Goal: Task Accomplishment & Management: Manage account settings

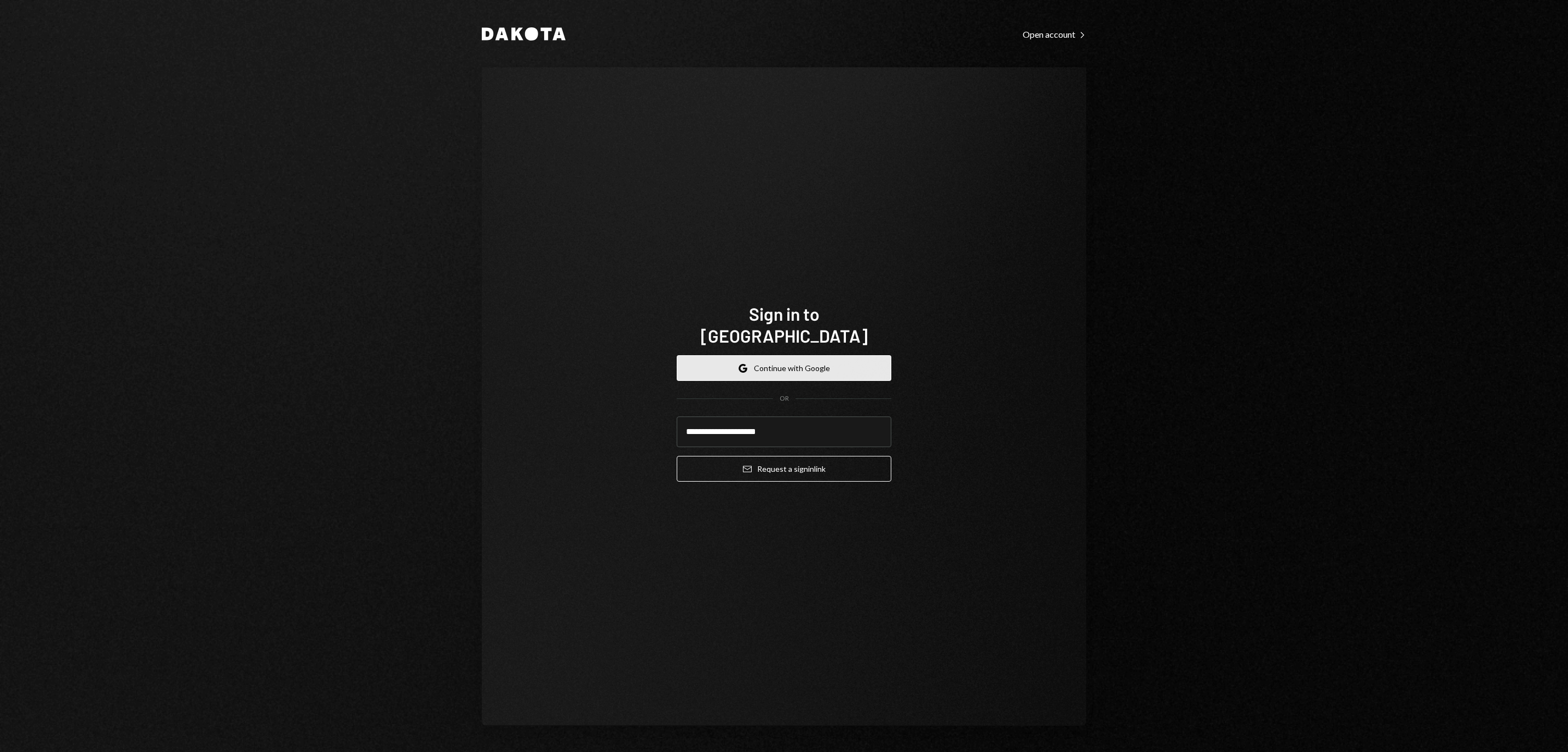
type input "**********"
click at [784, 462] on button "Email Request a sign in link" at bounding box center [784, 469] width 215 height 26
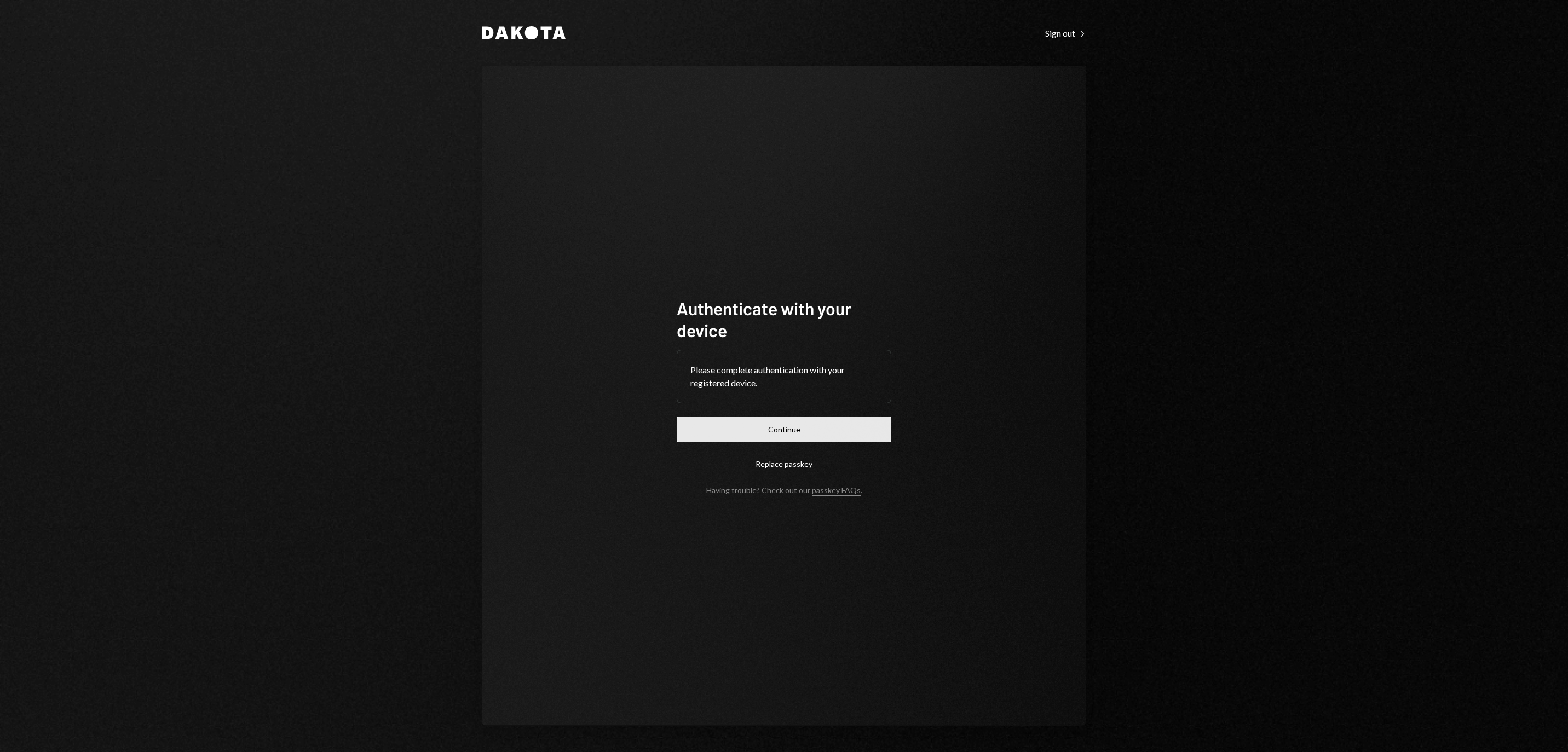
click at [765, 422] on button "Continue" at bounding box center [784, 429] width 215 height 26
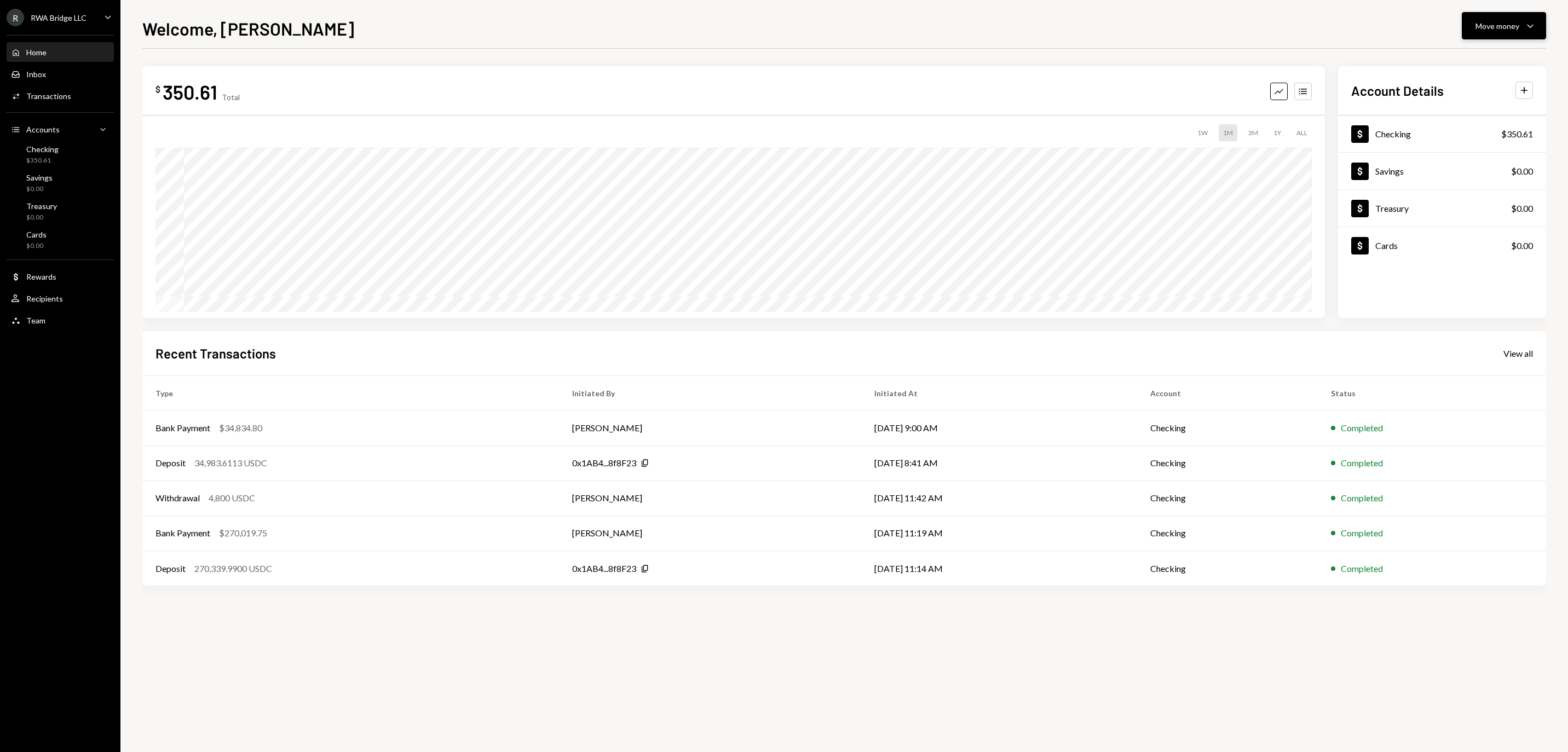
click at [1475, 30] on div "Move money" at bounding box center [1497, 26] width 43 height 11
click at [1441, 52] on div "Withdraw Send" at bounding box center [1487, 58] width 109 height 25
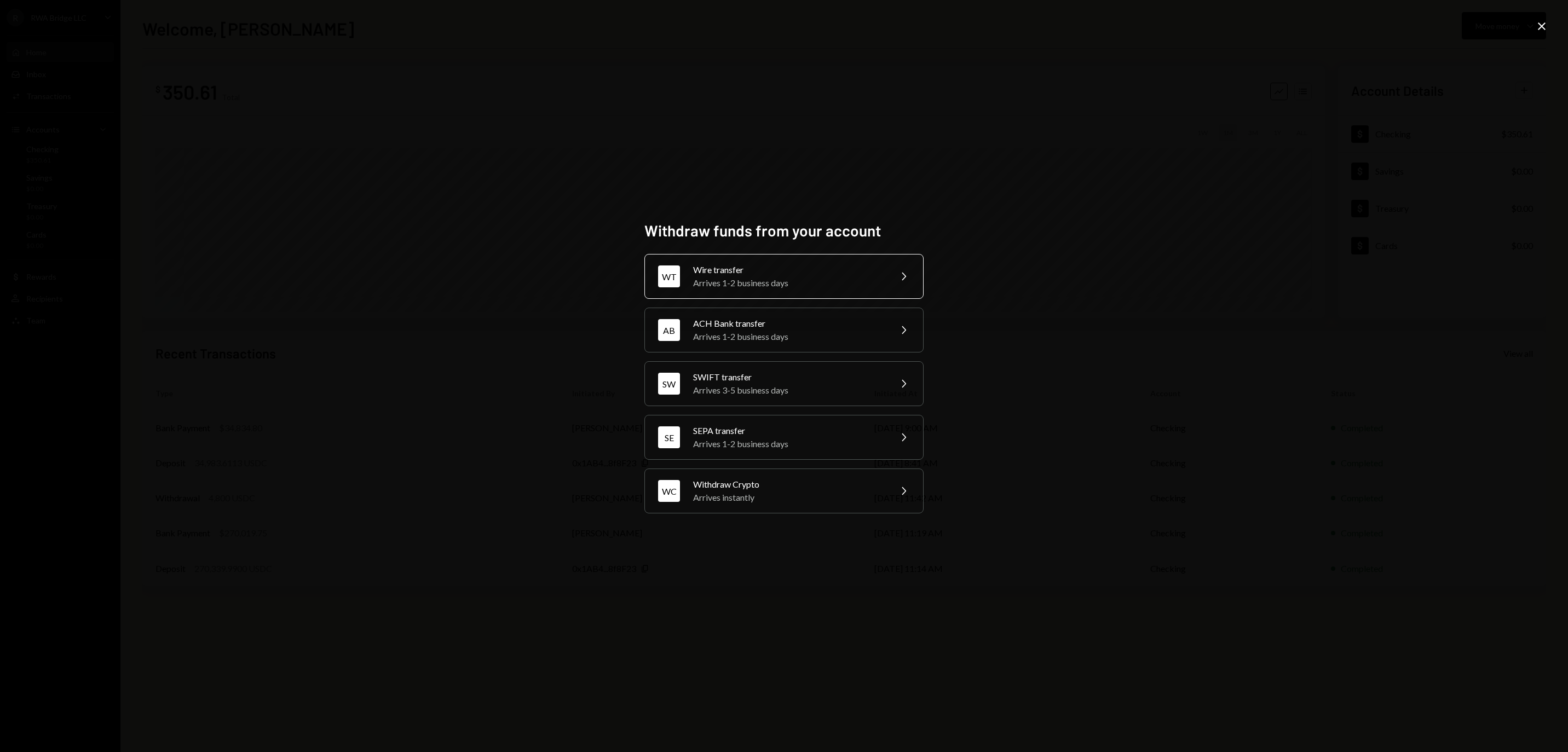
click at [846, 264] on div "Wire transfer" at bounding box center [788, 270] width 191 height 13
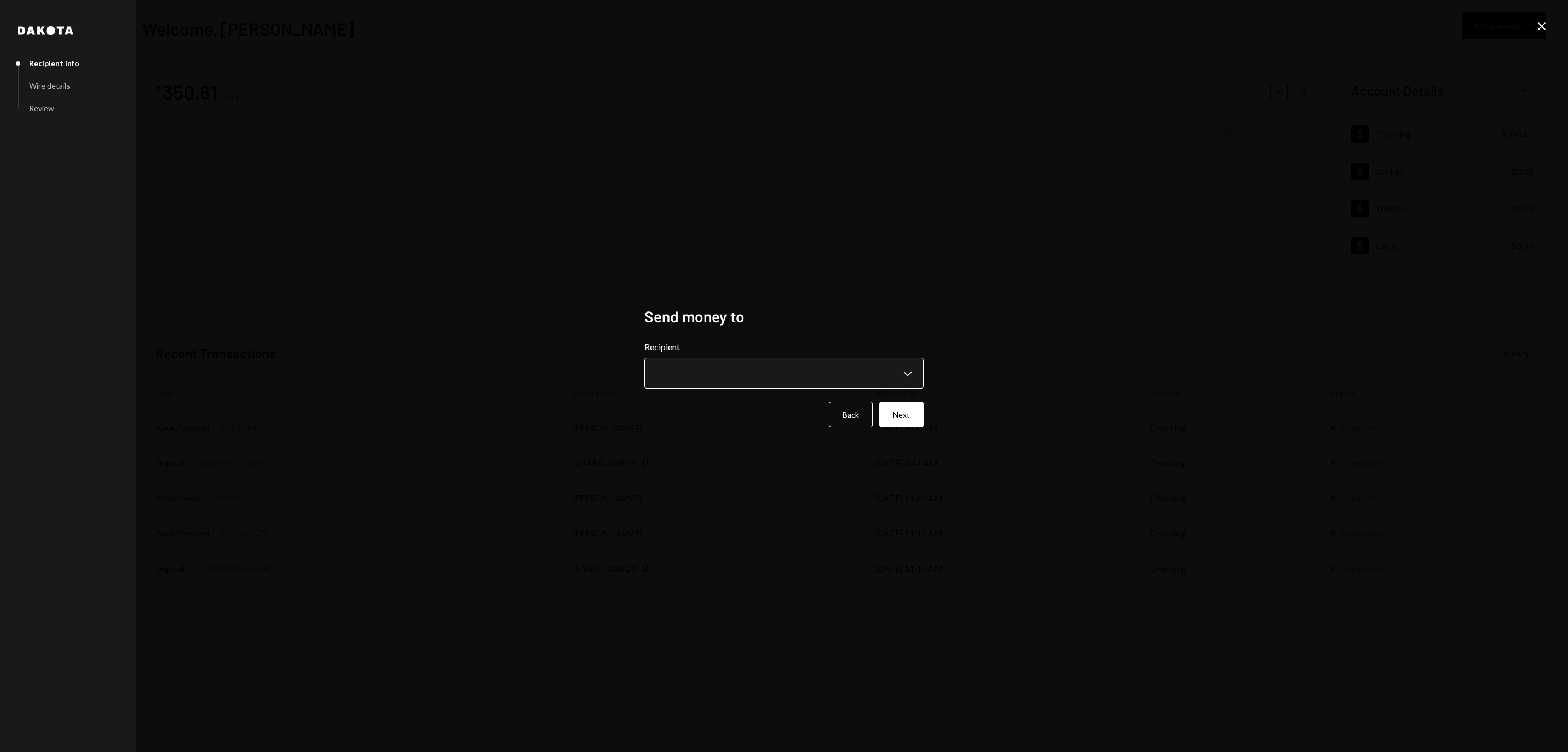
click at [727, 369] on body "**********" at bounding box center [784, 376] width 1568 height 752
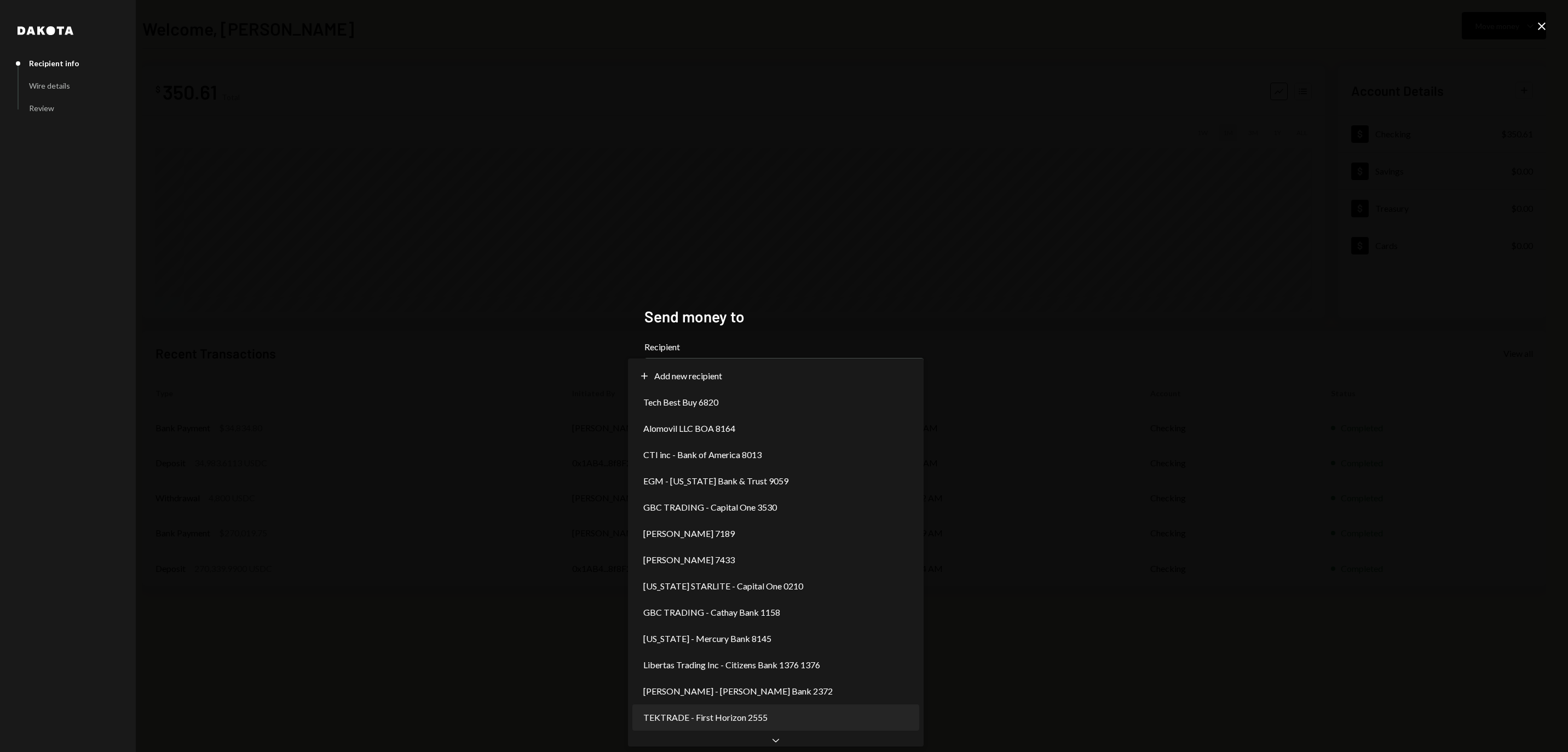
select select "**********"
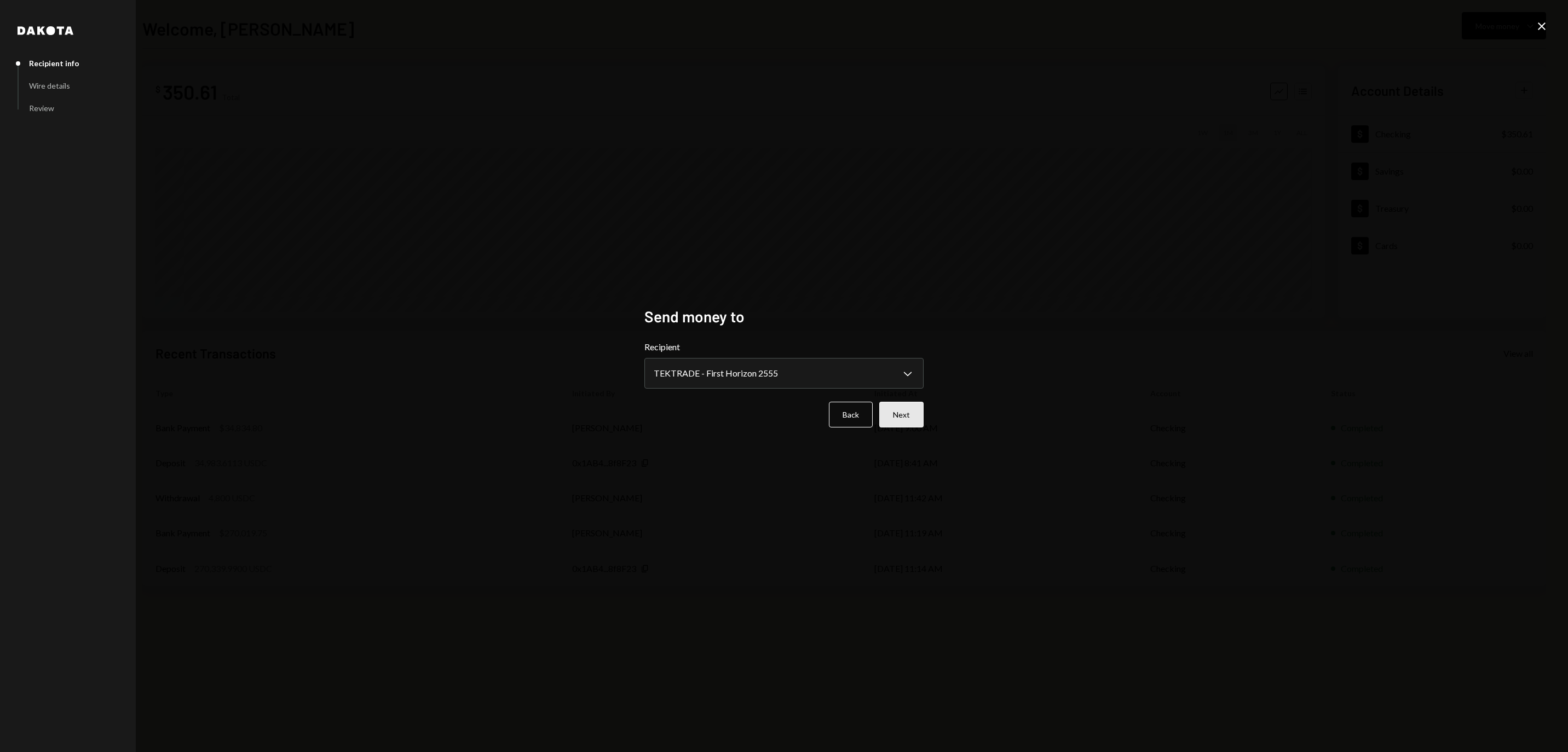
click at [919, 427] on button "Next" at bounding box center [901, 414] width 44 height 26
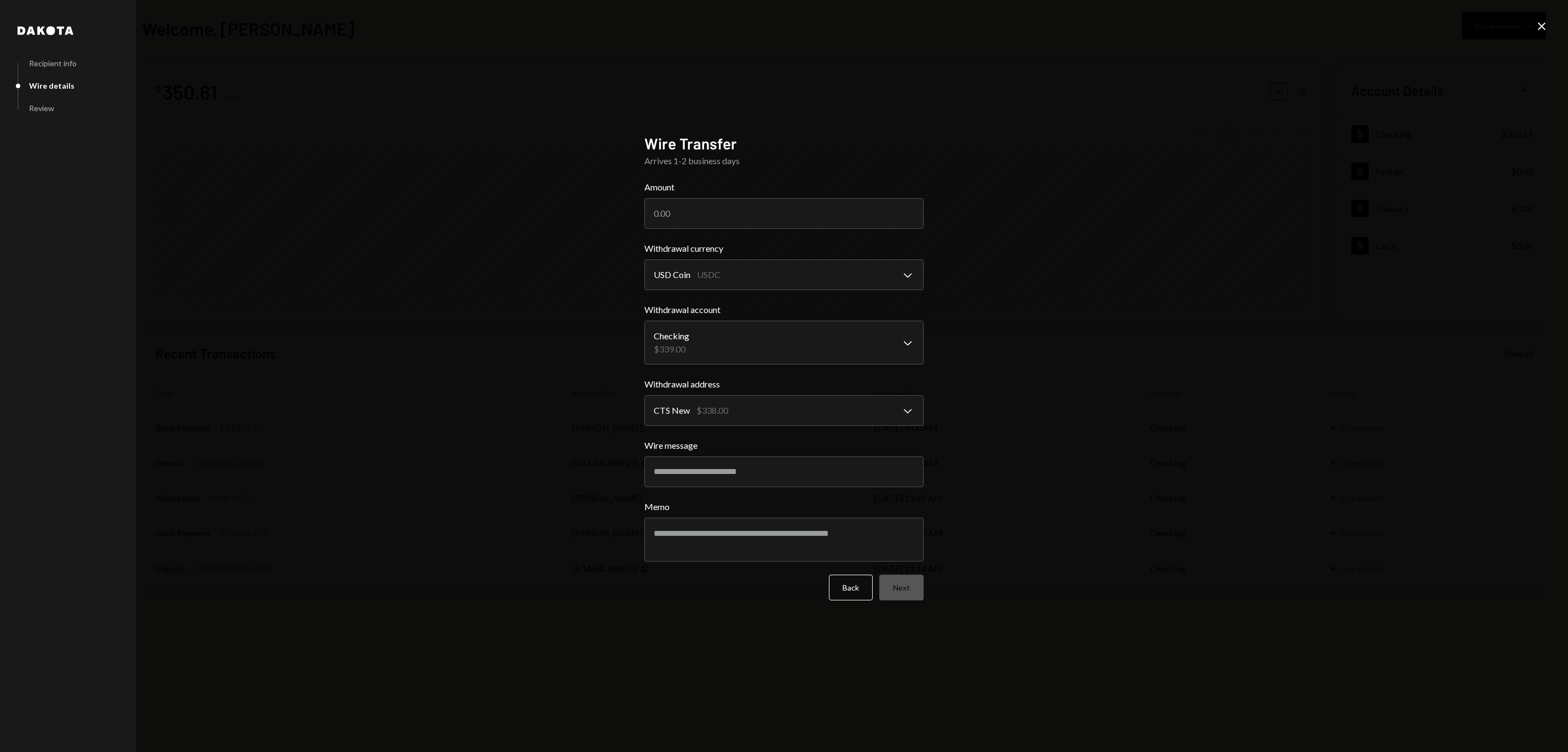
click at [1538, 23] on icon at bounding box center [1541, 26] width 7 height 7
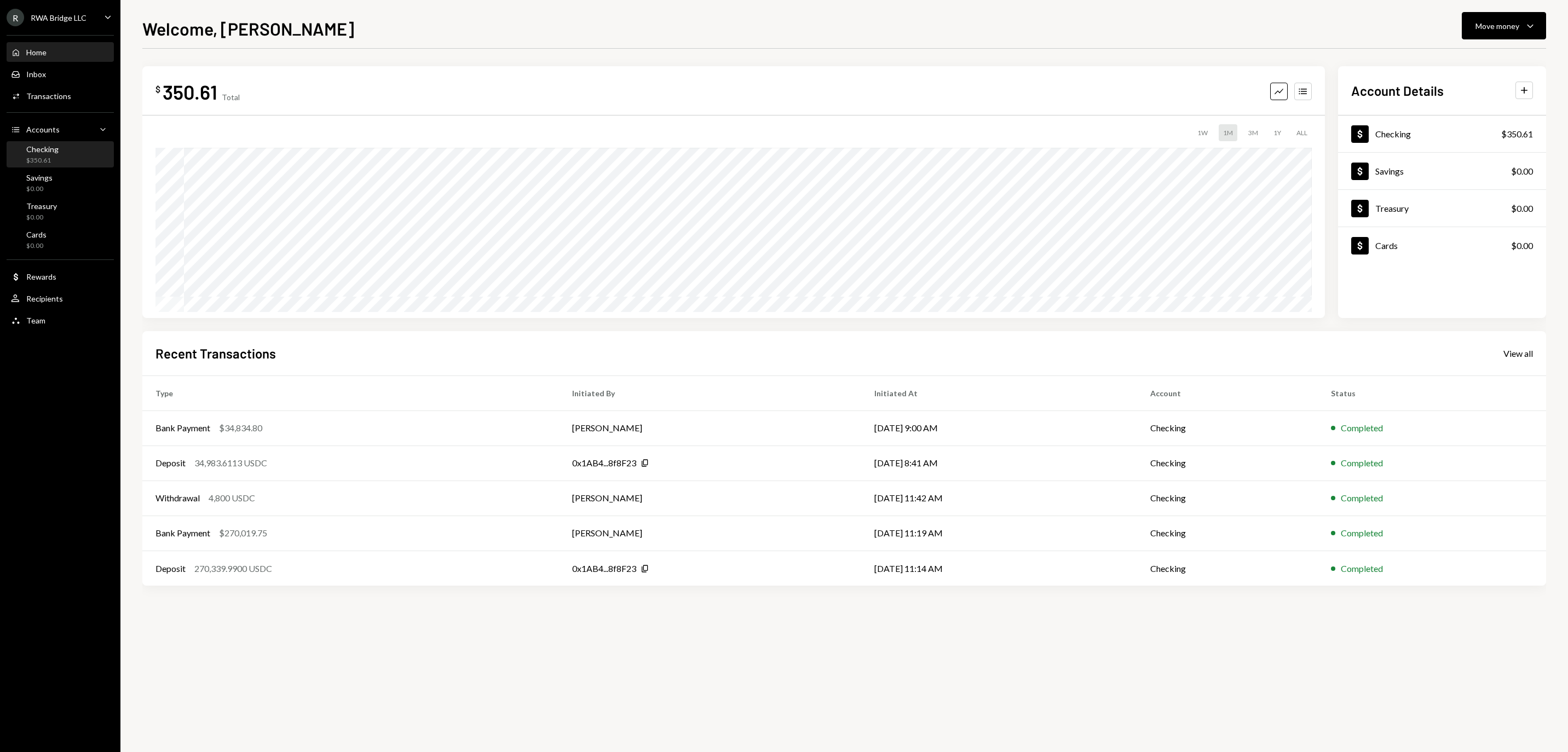
click at [82, 159] on div "Checking $350.61" at bounding box center [60, 154] width 99 height 20
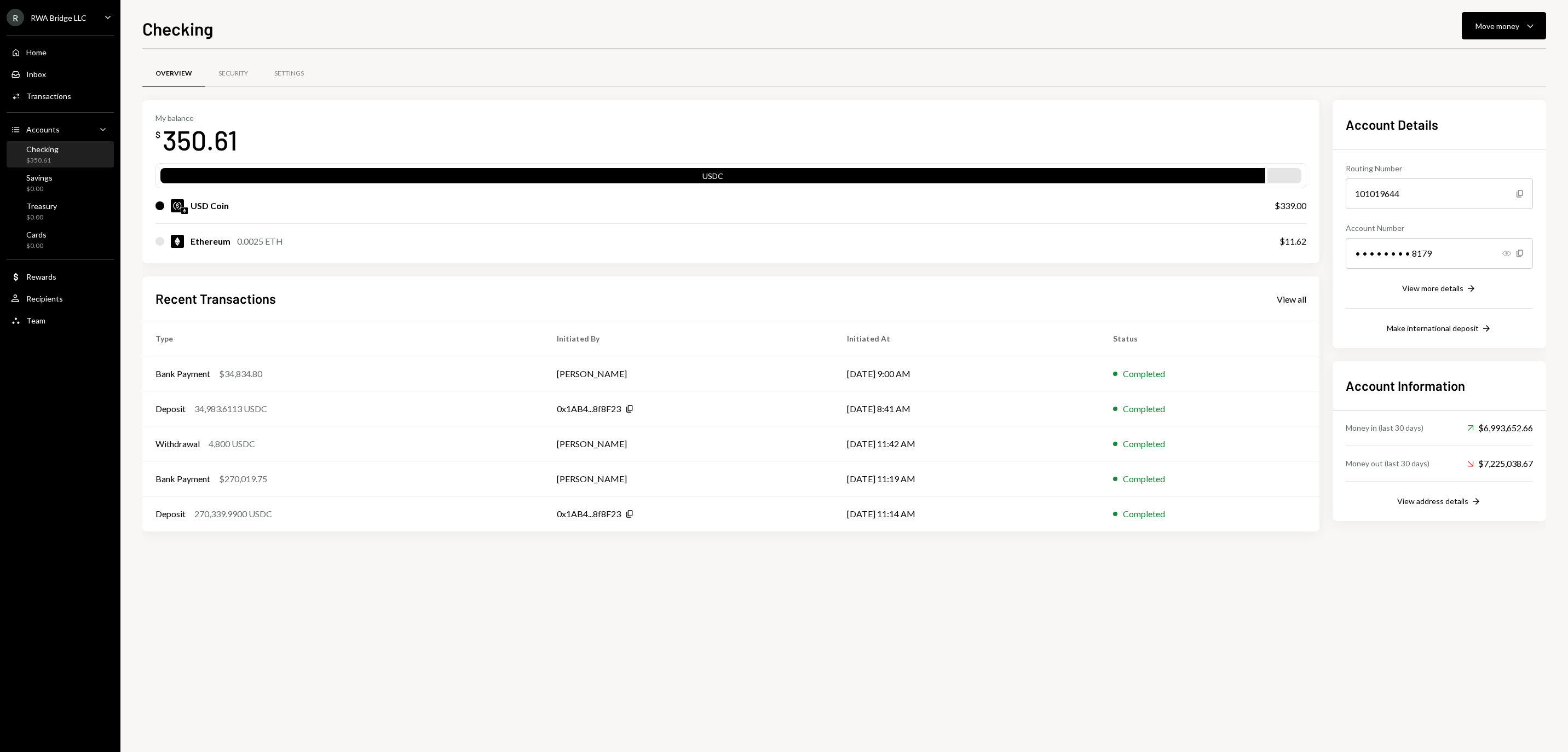
click at [1508, 255] on icon "Show" at bounding box center [1506, 253] width 8 height 8
click at [1508, 255] on icon "Hide" at bounding box center [1506, 253] width 8 height 8
click at [1463, 290] on div "View more details" at bounding box center [1433, 289] width 61 height 9
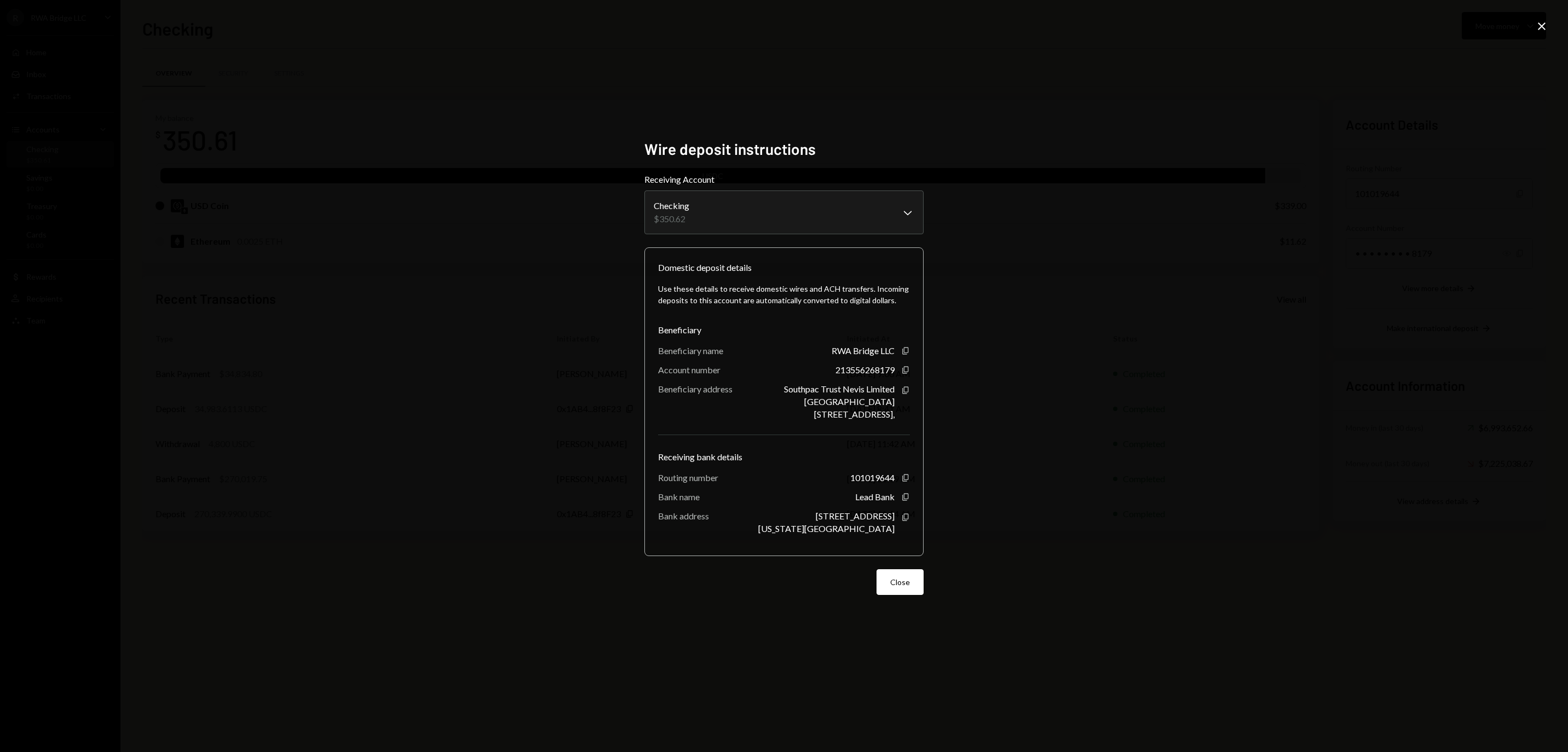
click at [1545, 31] on icon "Close" at bounding box center [1541, 26] width 13 height 13
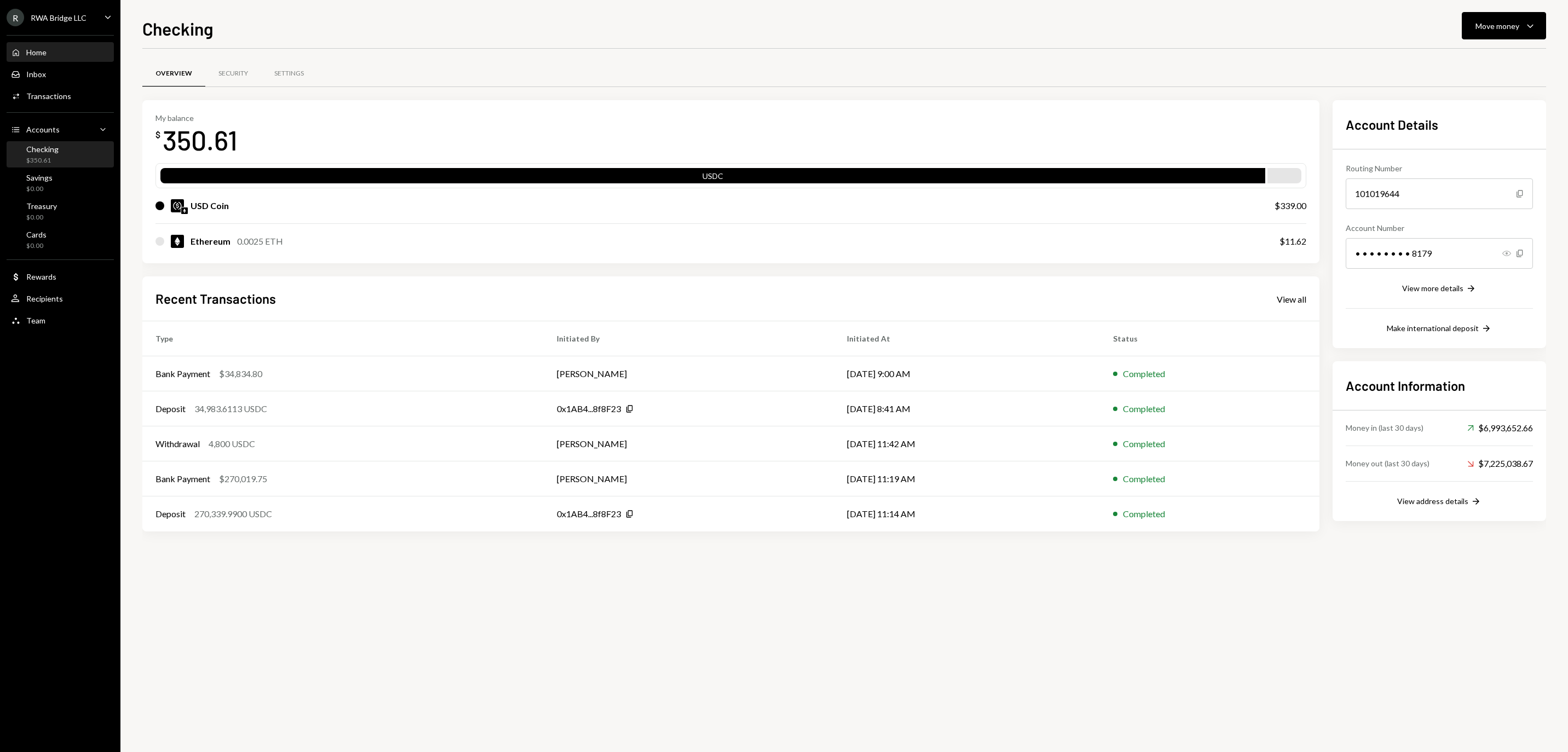
click at [67, 48] on link "Home Home" at bounding box center [60, 52] width 107 height 19
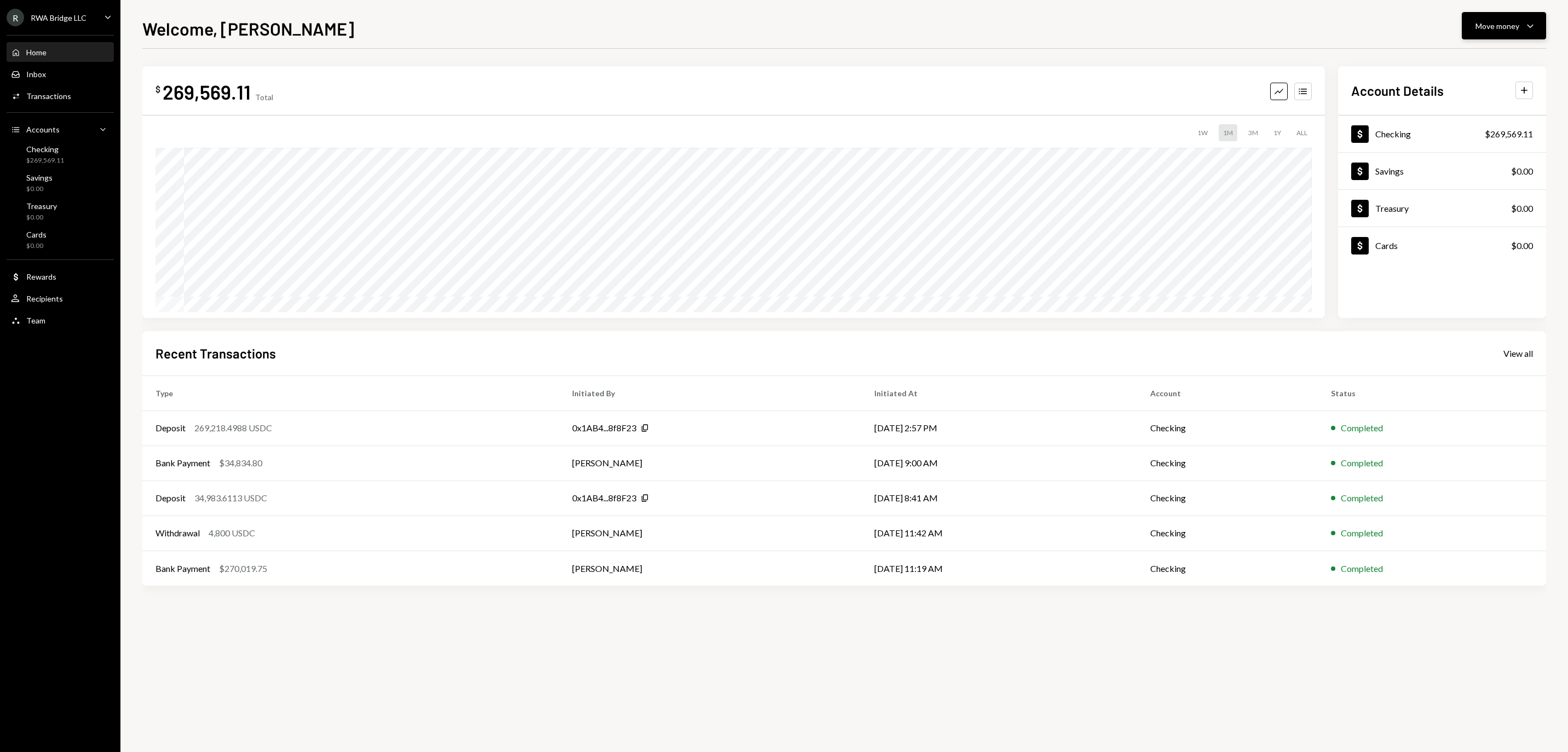
click at [1497, 24] on div "Move money" at bounding box center [1497, 26] width 43 height 11
click at [1451, 54] on div "Withdraw Send" at bounding box center [1487, 58] width 96 height 11
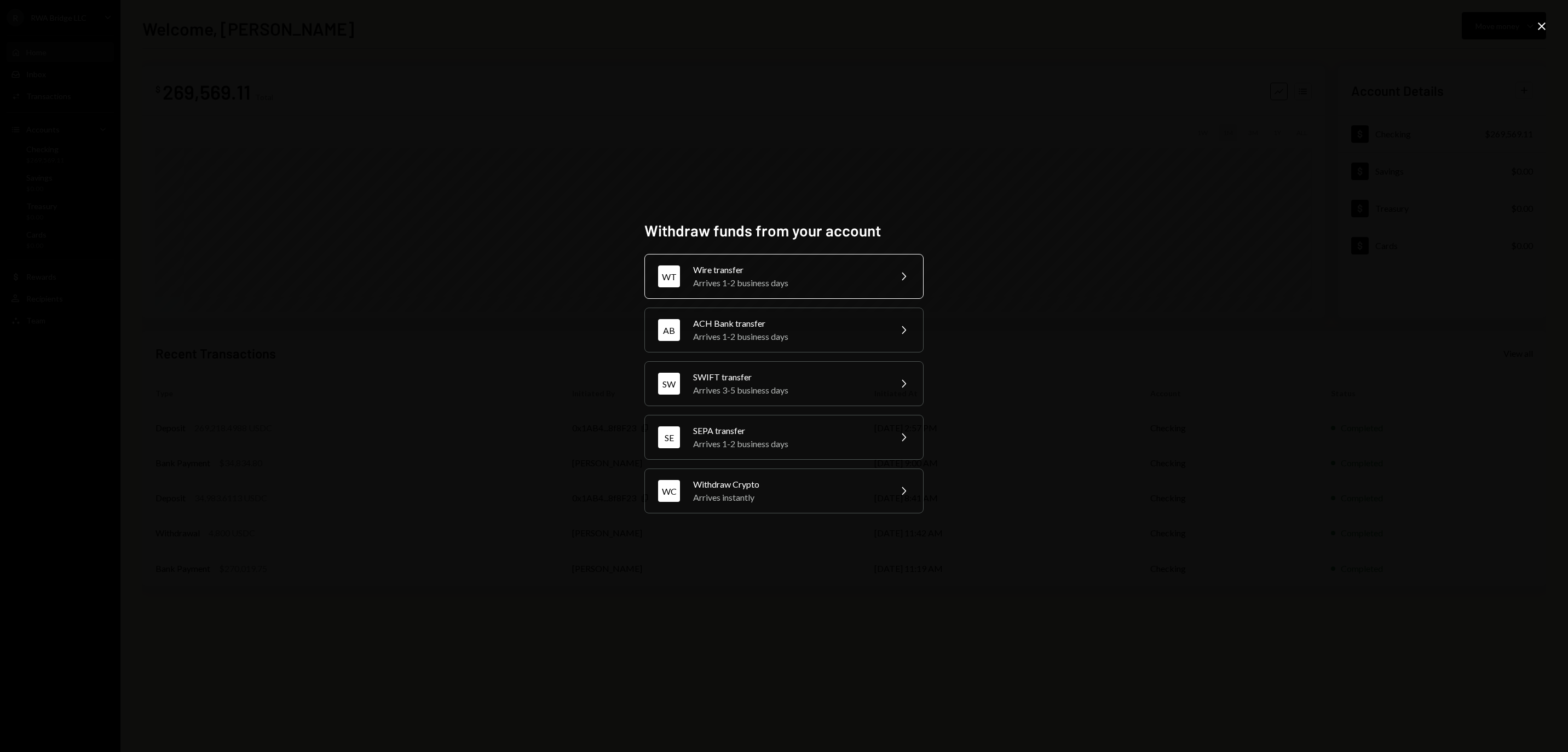
click at [754, 264] on div "Wire transfer" at bounding box center [788, 270] width 191 height 13
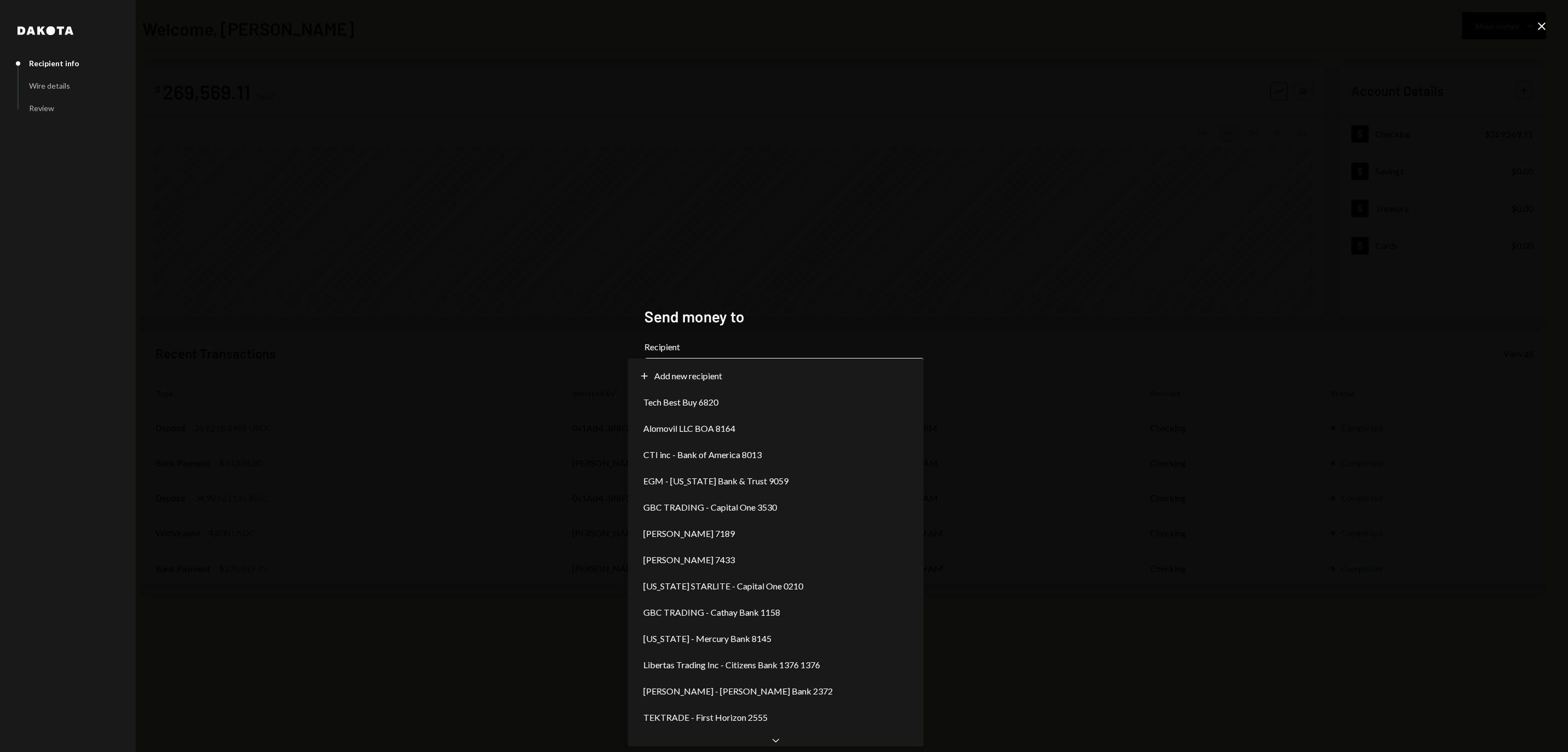
click at [718, 370] on body "**********" at bounding box center [784, 376] width 1568 height 752
select select "**********"
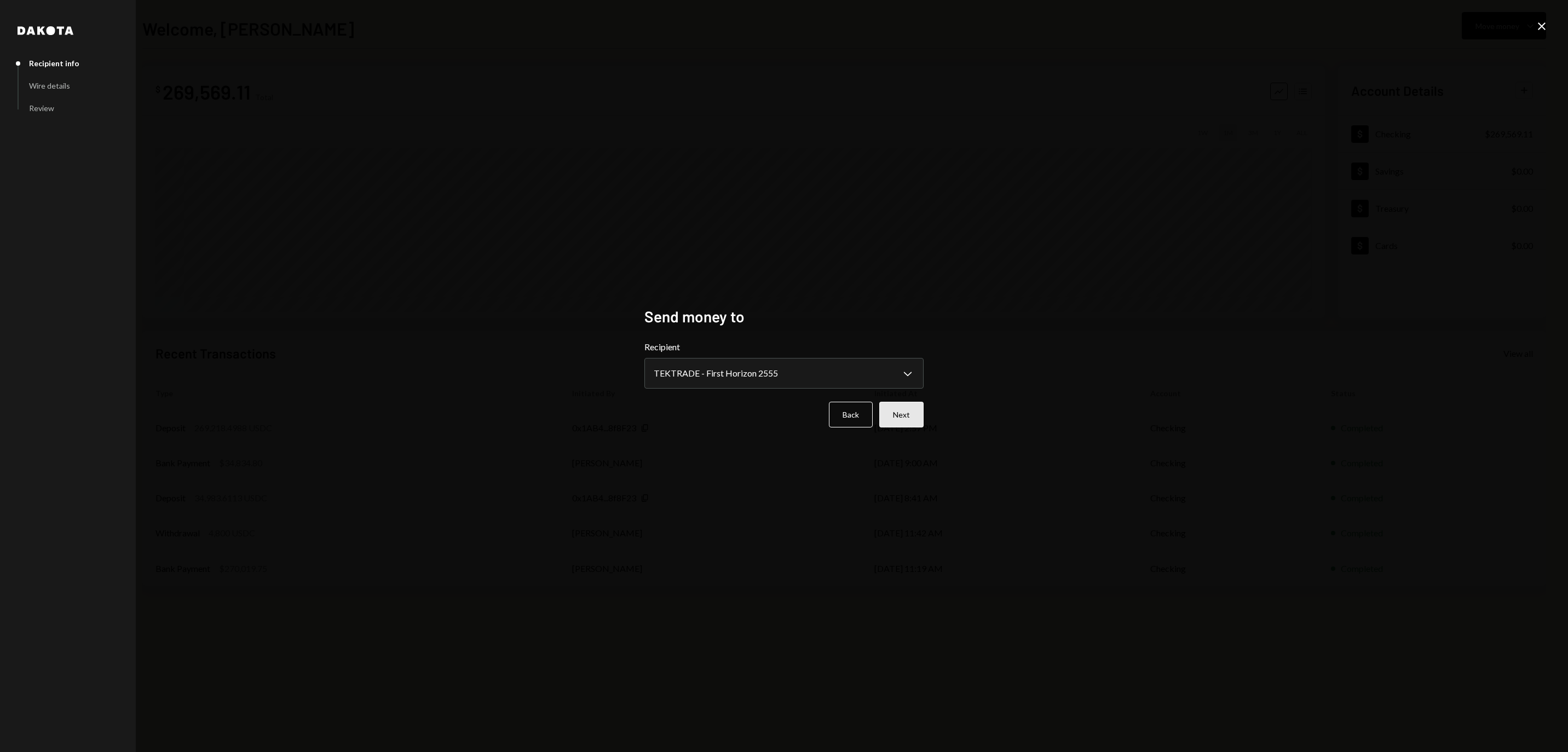
click at [896, 415] on button "Next" at bounding box center [901, 414] width 44 height 26
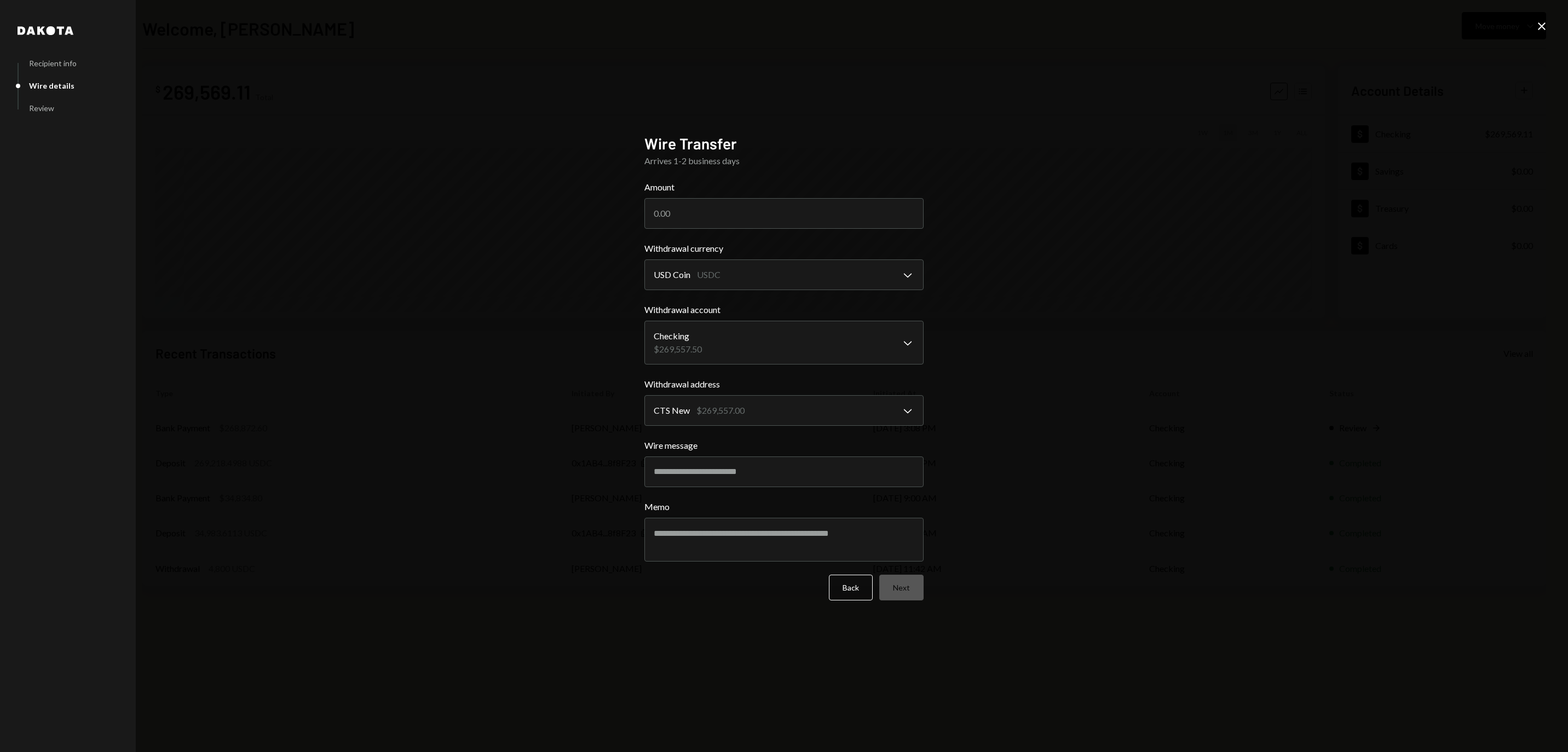
click at [1539, 28] on icon "Close" at bounding box center [1541, 26] width 13 height 13
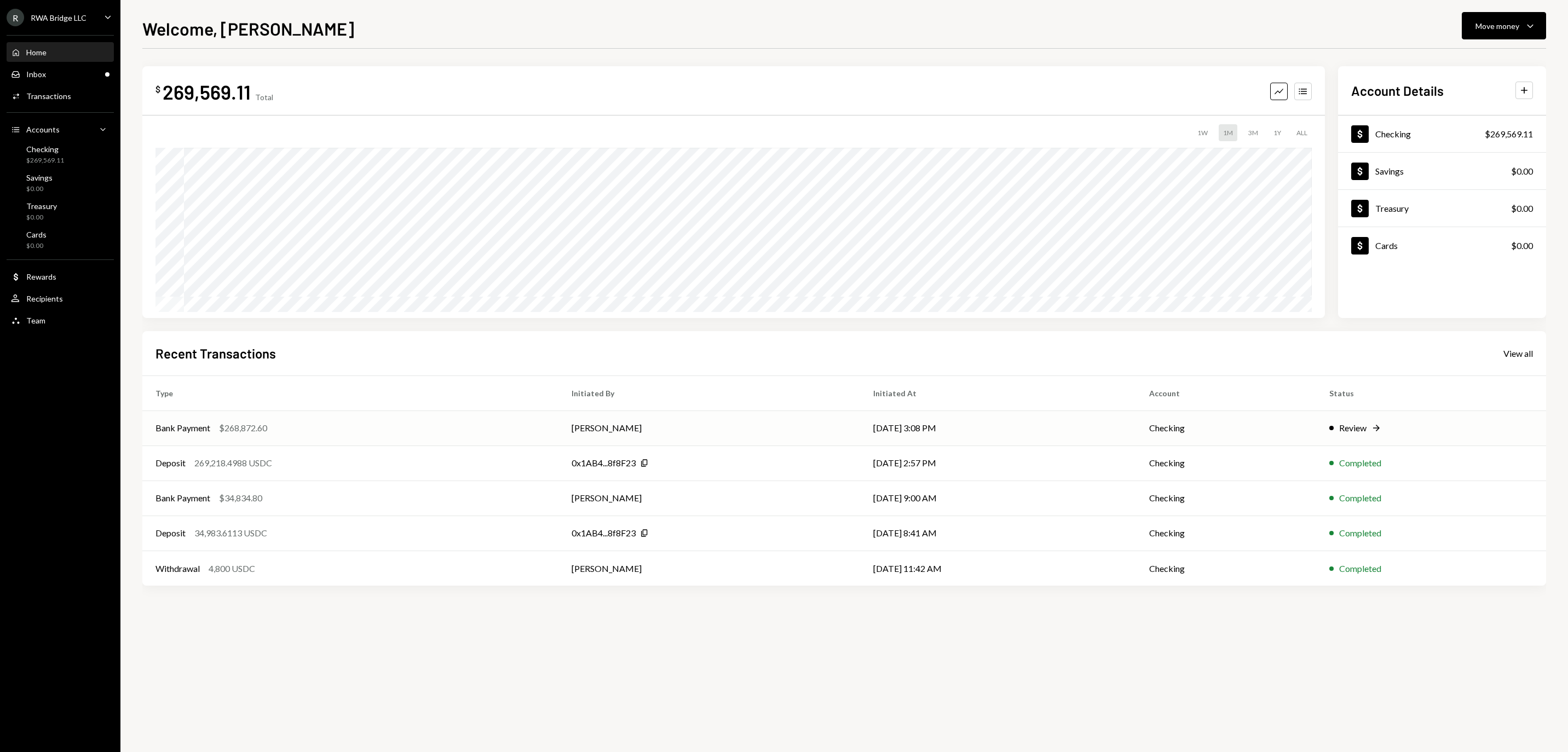
click at [962, 411] on td "[DATE] 3:08 PM" at bounding box center [998, 428] width 276 height 35
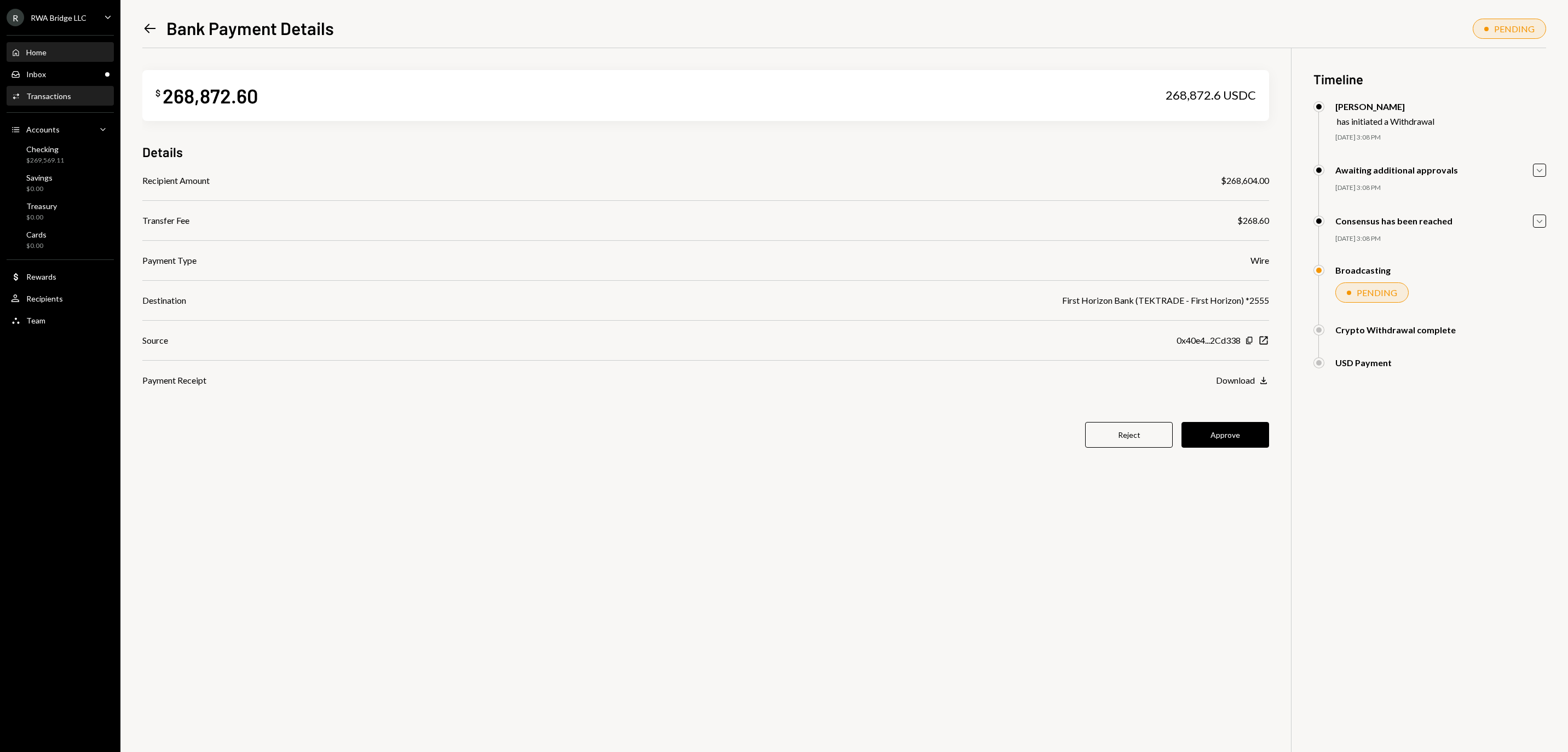
click at [68, 57] on div "Home Home" at bounding box center [60, 52] width 99 height 10
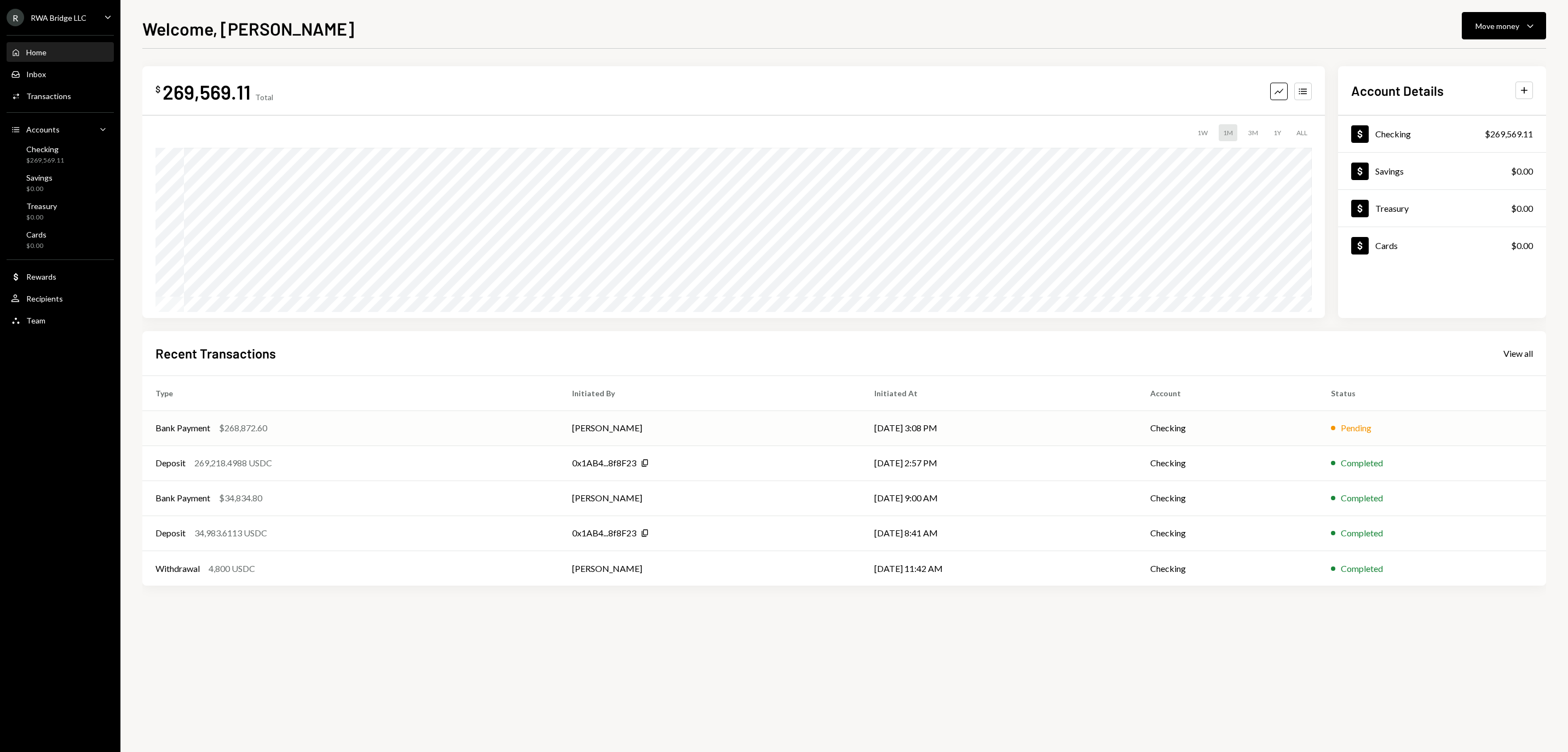
click at [780, 441] on td "[PERSON_NAME]" at bounding box center [710, 428] width 302 height 35
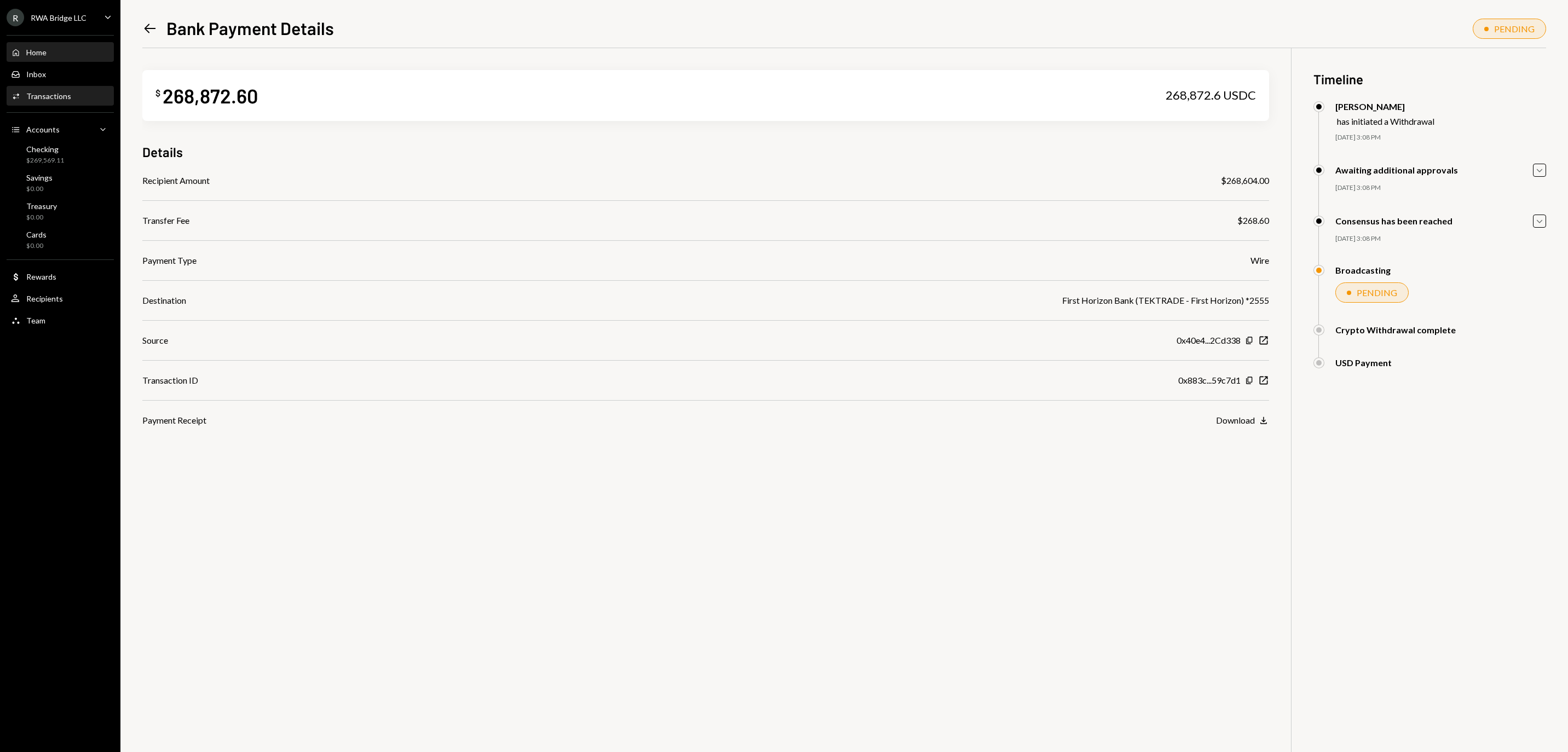
click at [91, 57] on div "Home Home" at bounding box center [60, 52] width 99 height 10
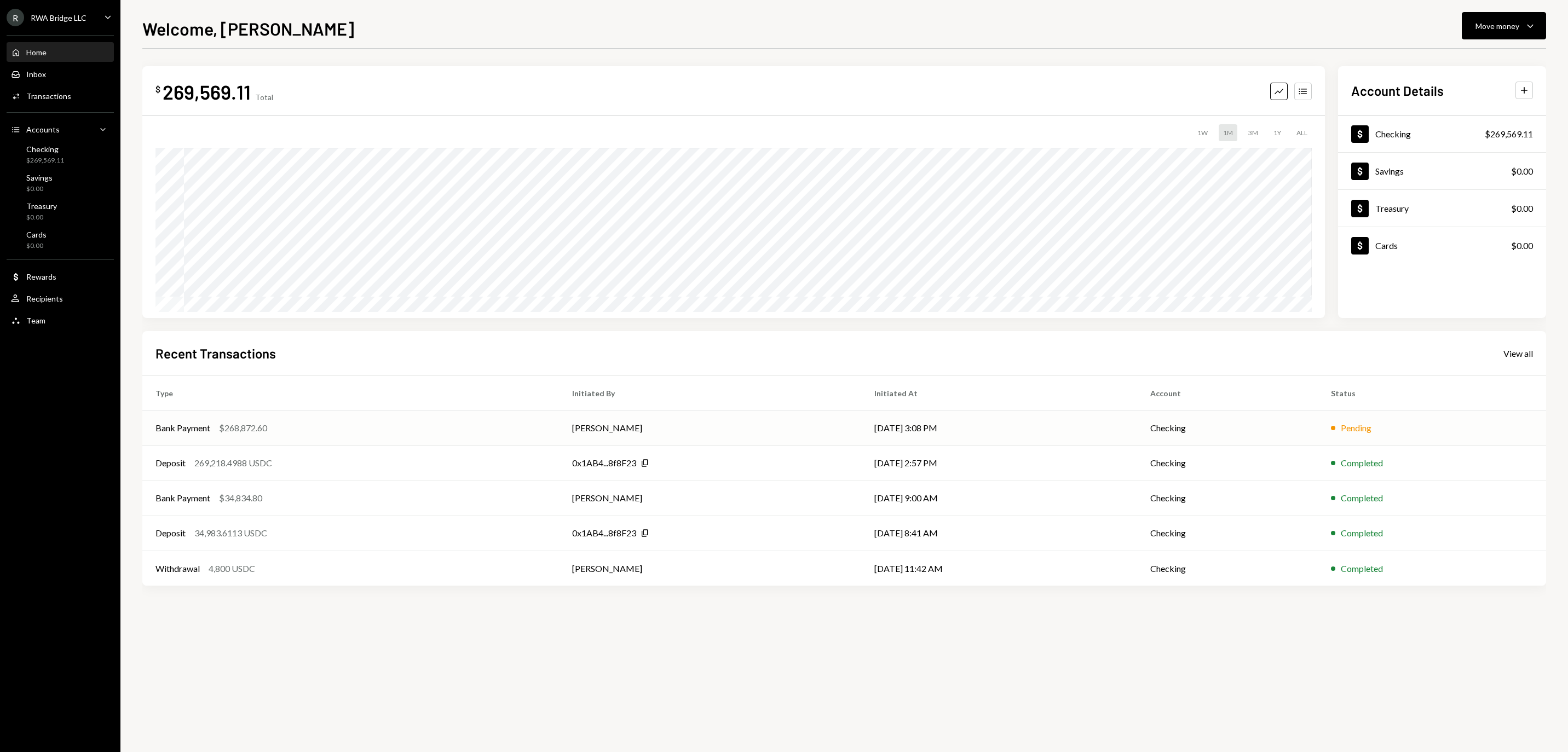
click at [912, 422] on td "[DATE] 3:08 PM" at bounding box center [999, 428] width 277 height 35
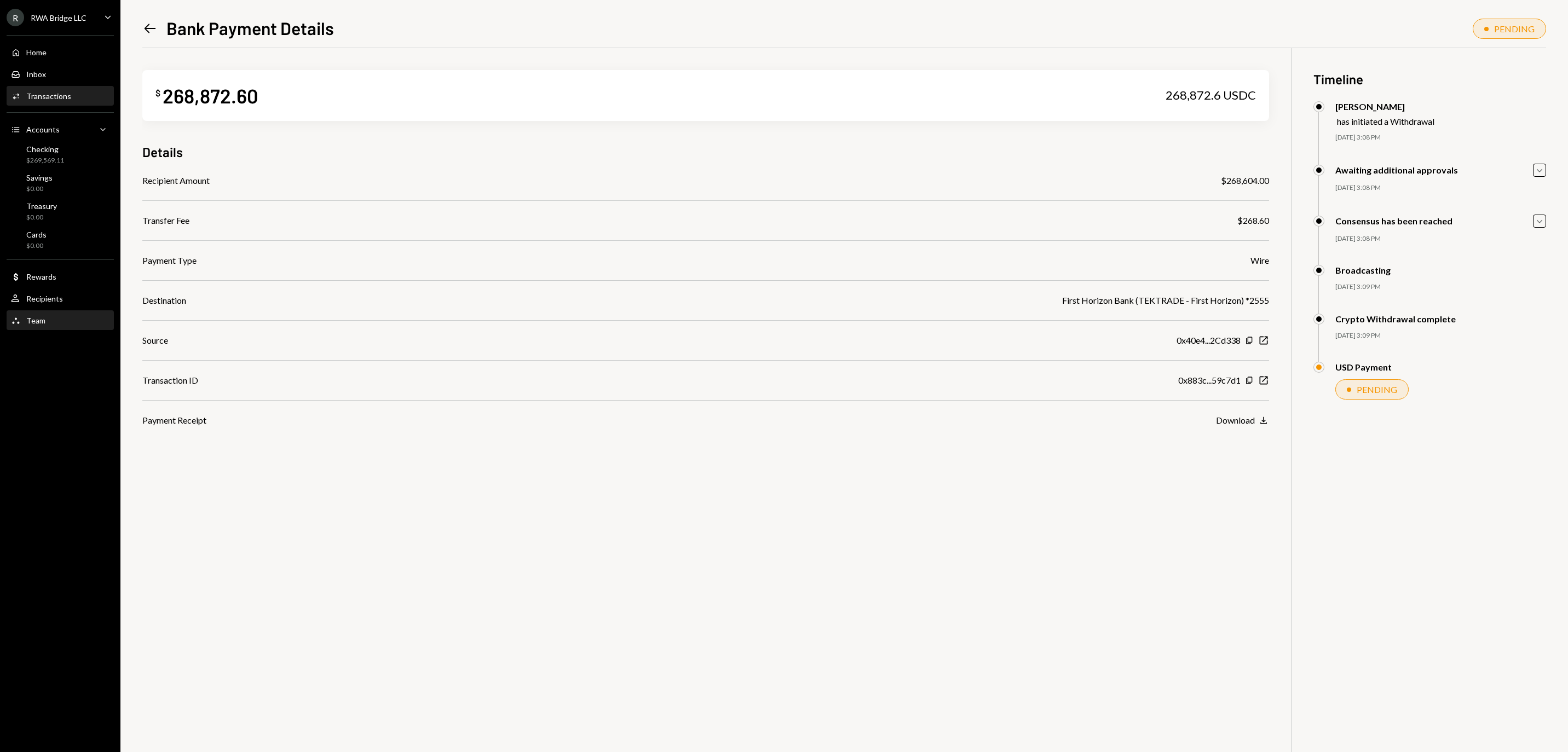
click at [64, 326] on div "Team Team" at bounding box center [60, 320] width 99 height 10
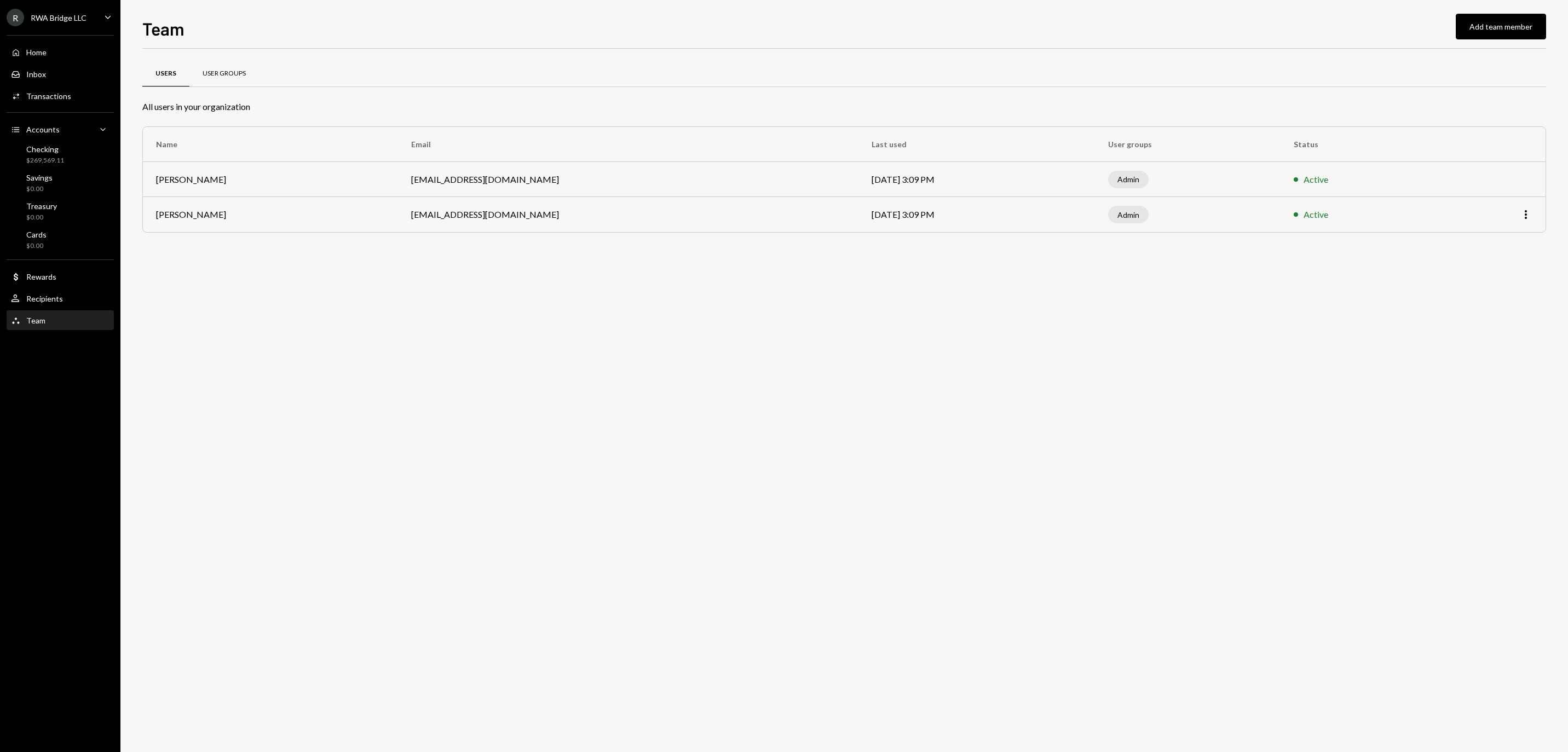
click at [259, 64] on div "User Groups" at bounding box center [224, 74] width 69 height 26
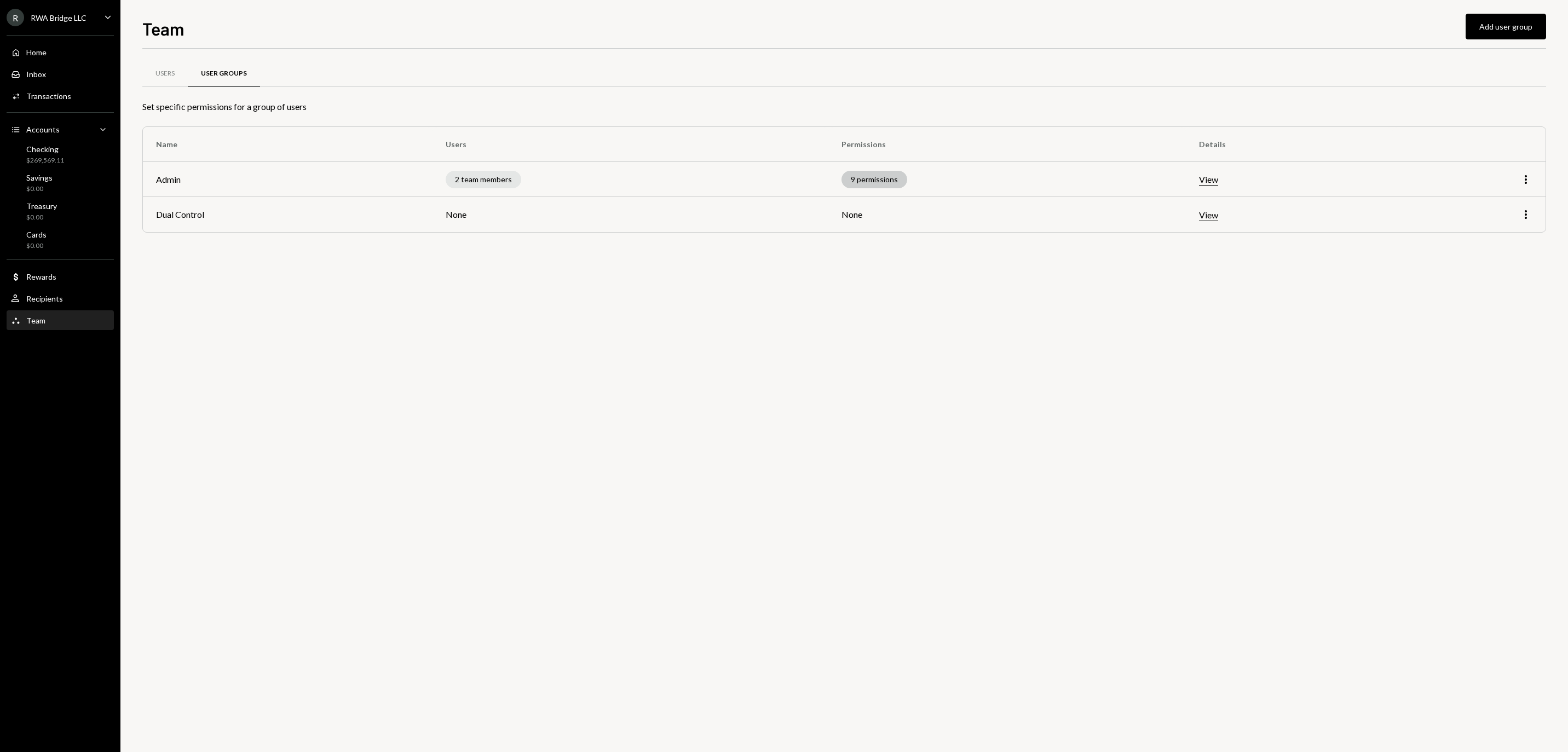
click at [881, 184] on div "9 permissions" at bounding box center [874, 179] width 66 height 18
click at [1218, 179] on button "View" at bounding box center [1208, 179] width 19 height 11
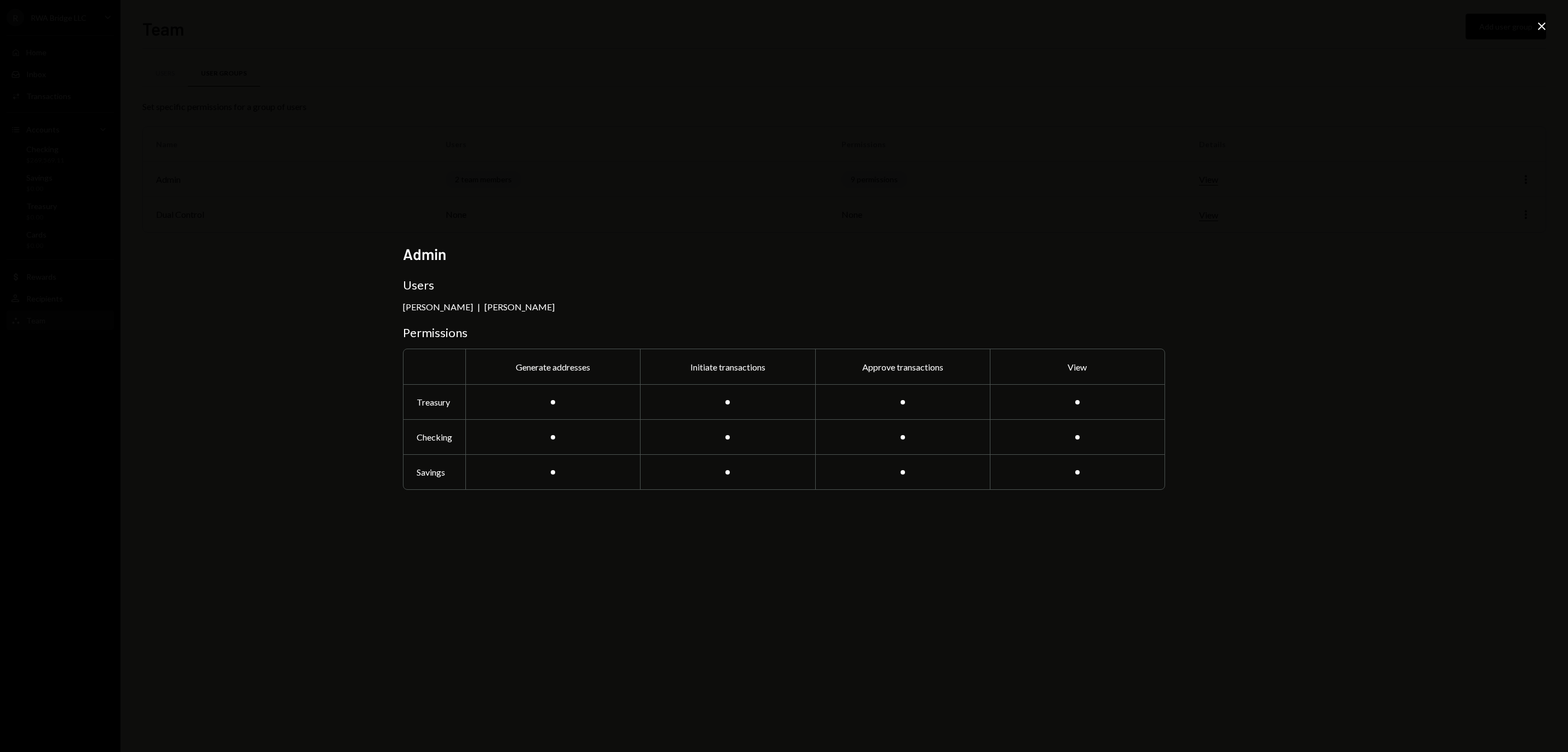
click at [1537, 19] on icon "Close" at bounding box center [1541, 26] width 13 height 13
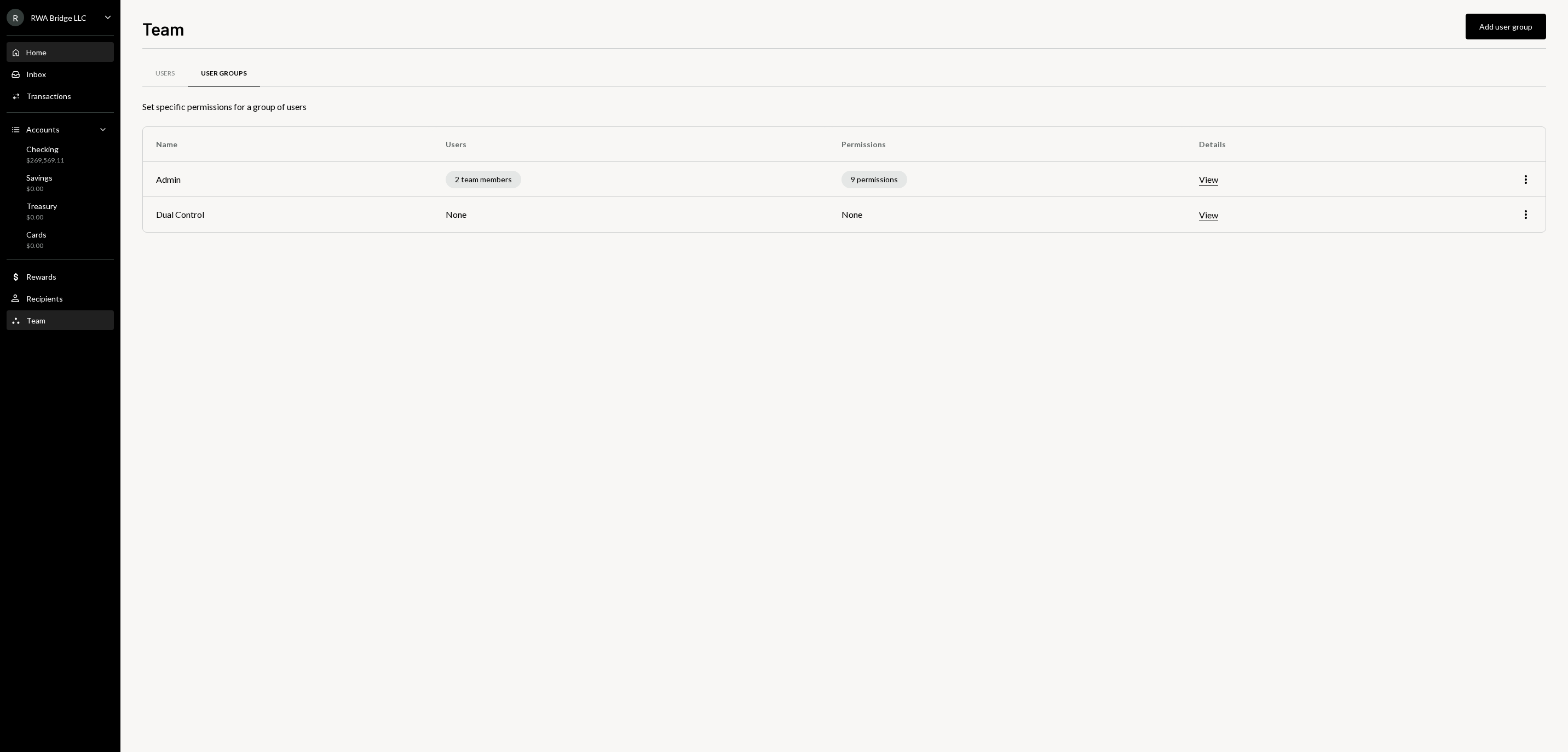
click at [73, 54] on div "Home Home" at bounding box center [60, 52] width 99 height 10
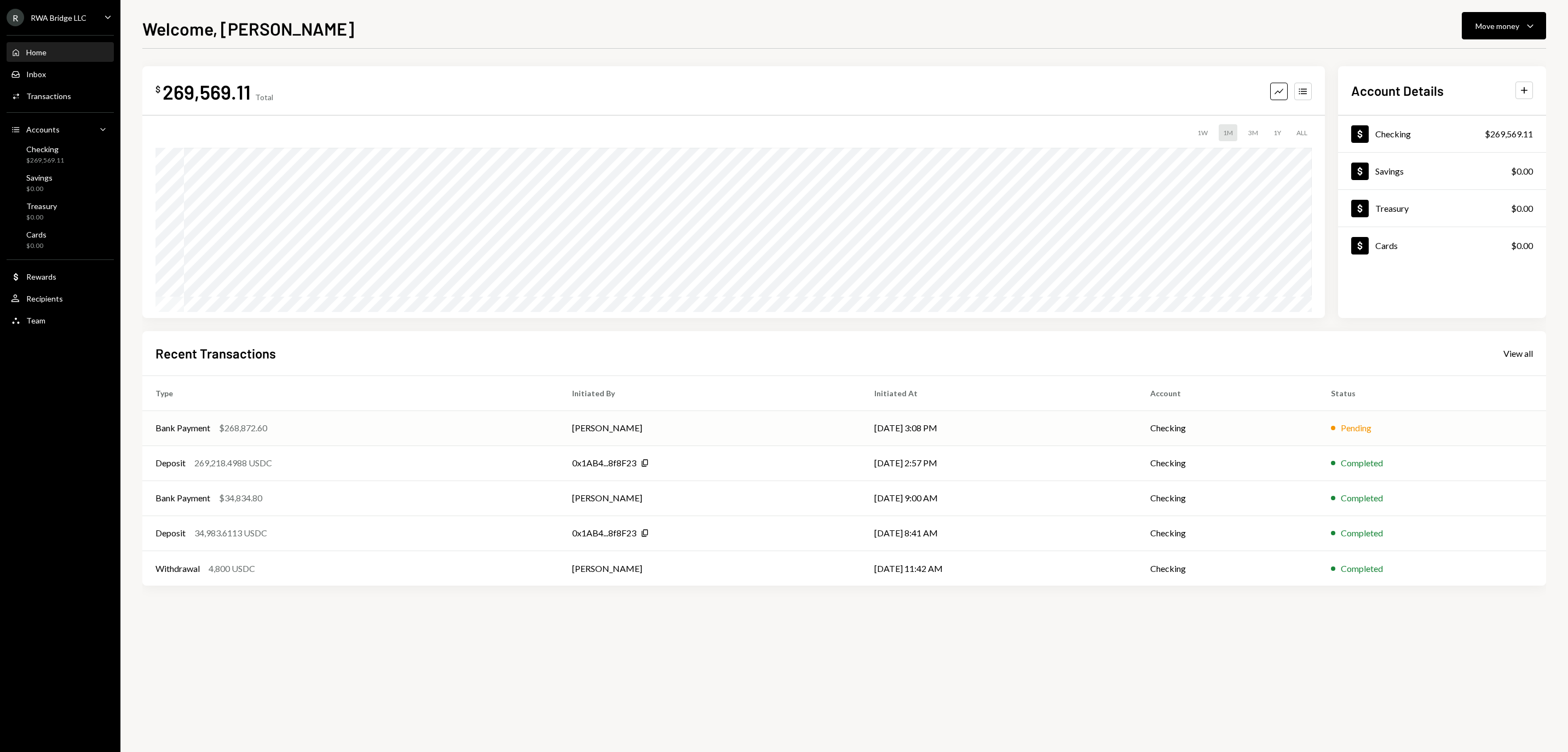
click at [473, 428] on div "Bank Payment $268,872.60" at bounding box center [351, 428] width 390 height 13
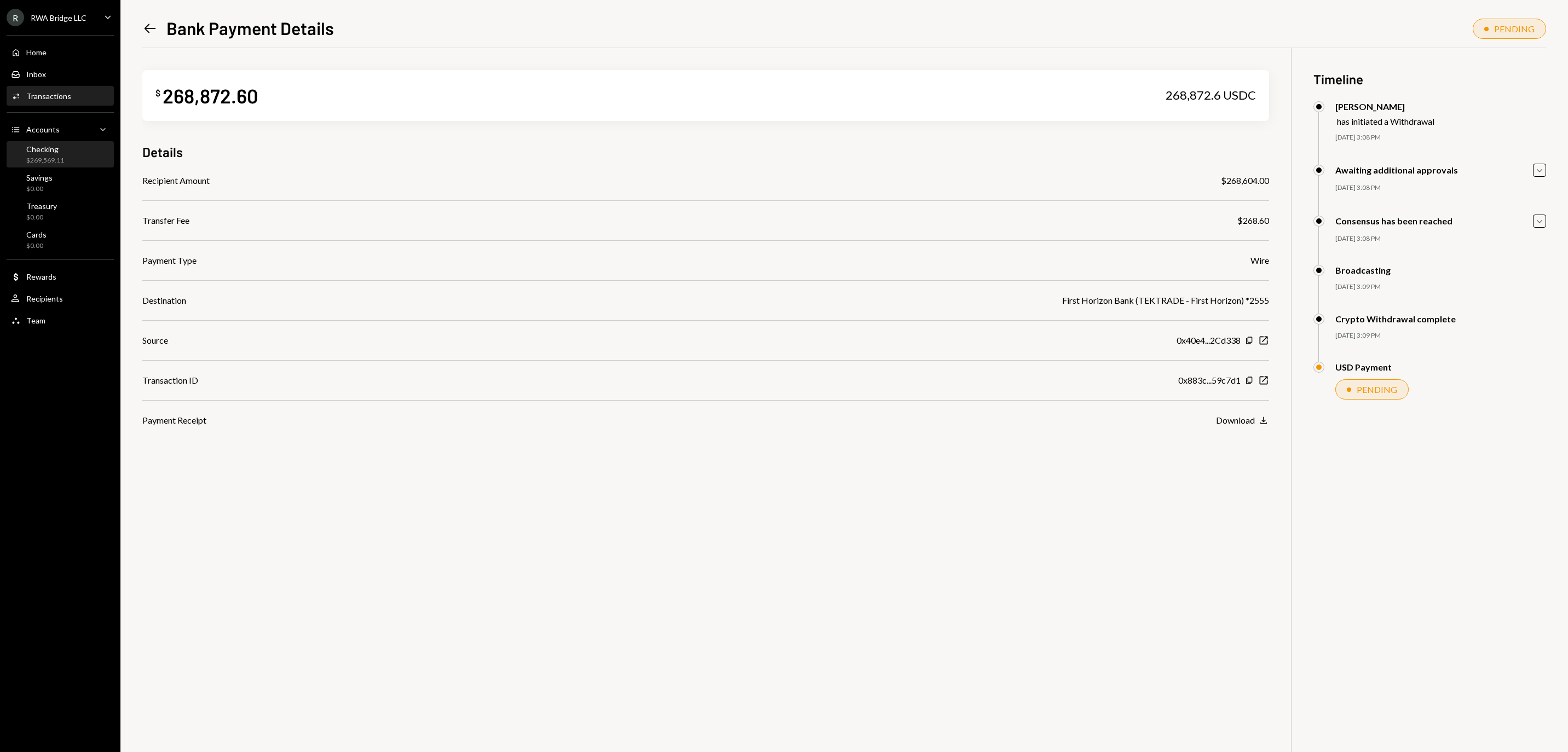
click at [54, 154] on div "Checking" at bounding box center [44, 149] width 38 height 9
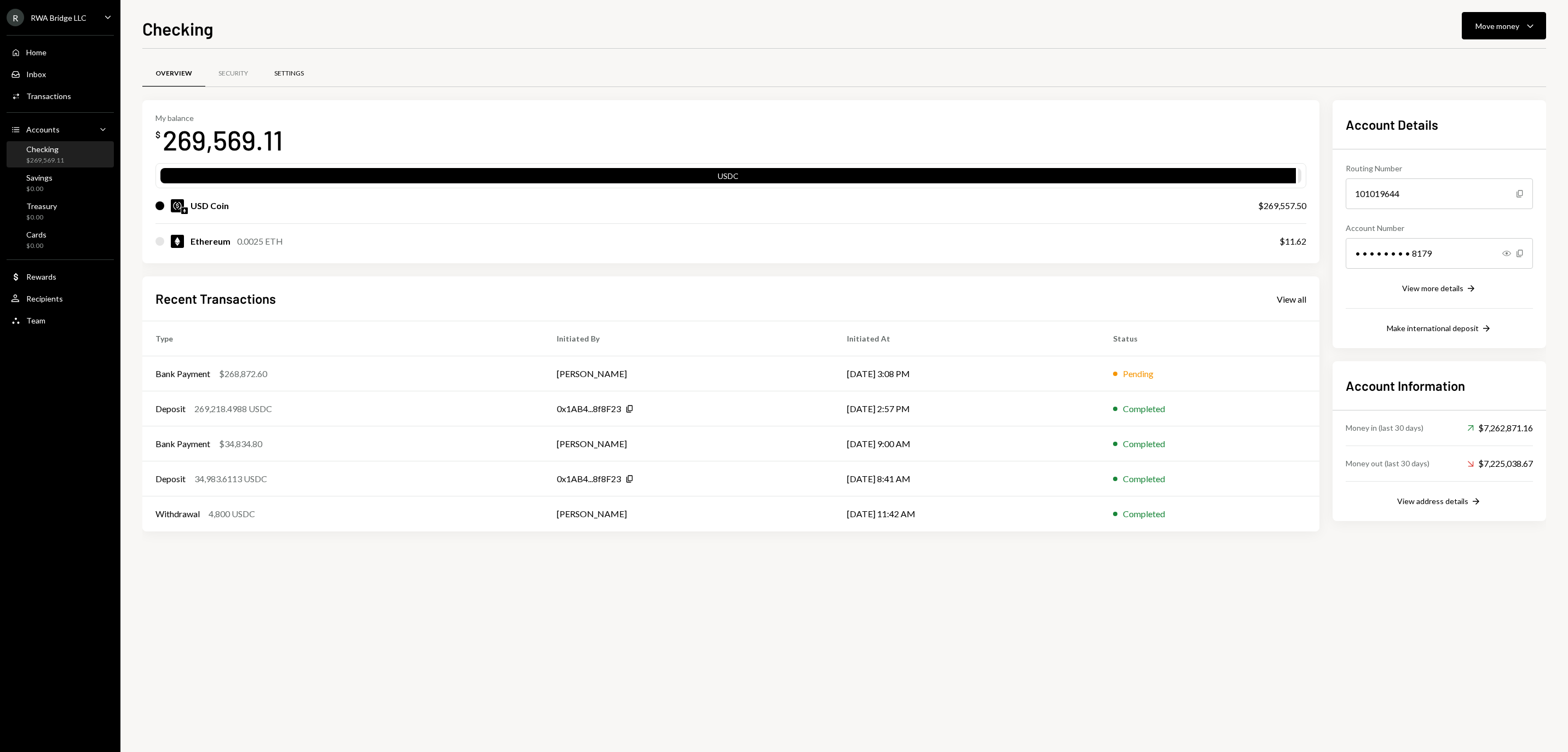
click at [317, 76] on div "Settings" at bounding box center [289, 74] width 56 height 26
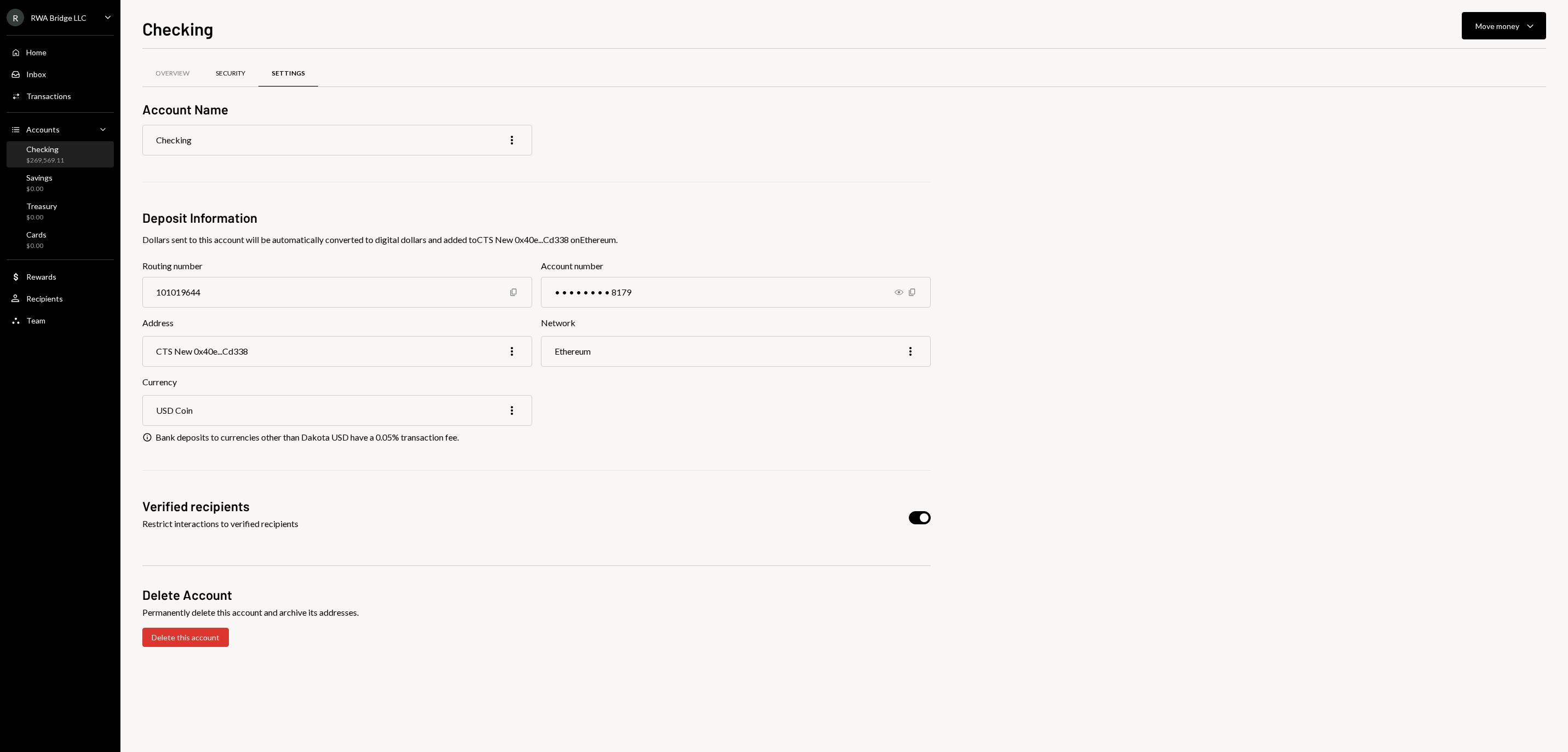
click at [245, 69] on div "Security" at bounding box center [230, 74] width 30 height 9
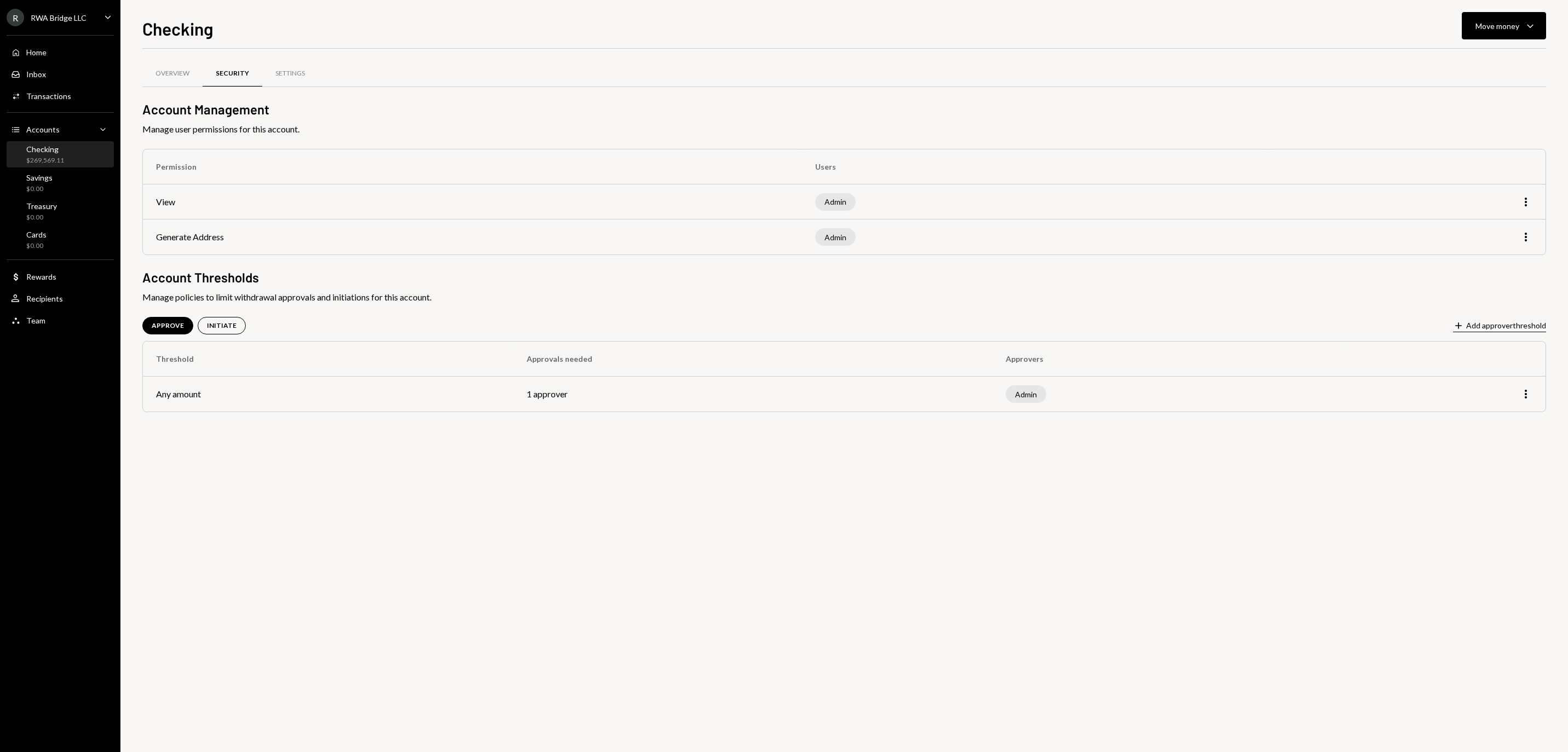
click at [1490, 322] on button "Plus Add approver threshold" at bounding box center [1500, 326] width 93 height 12
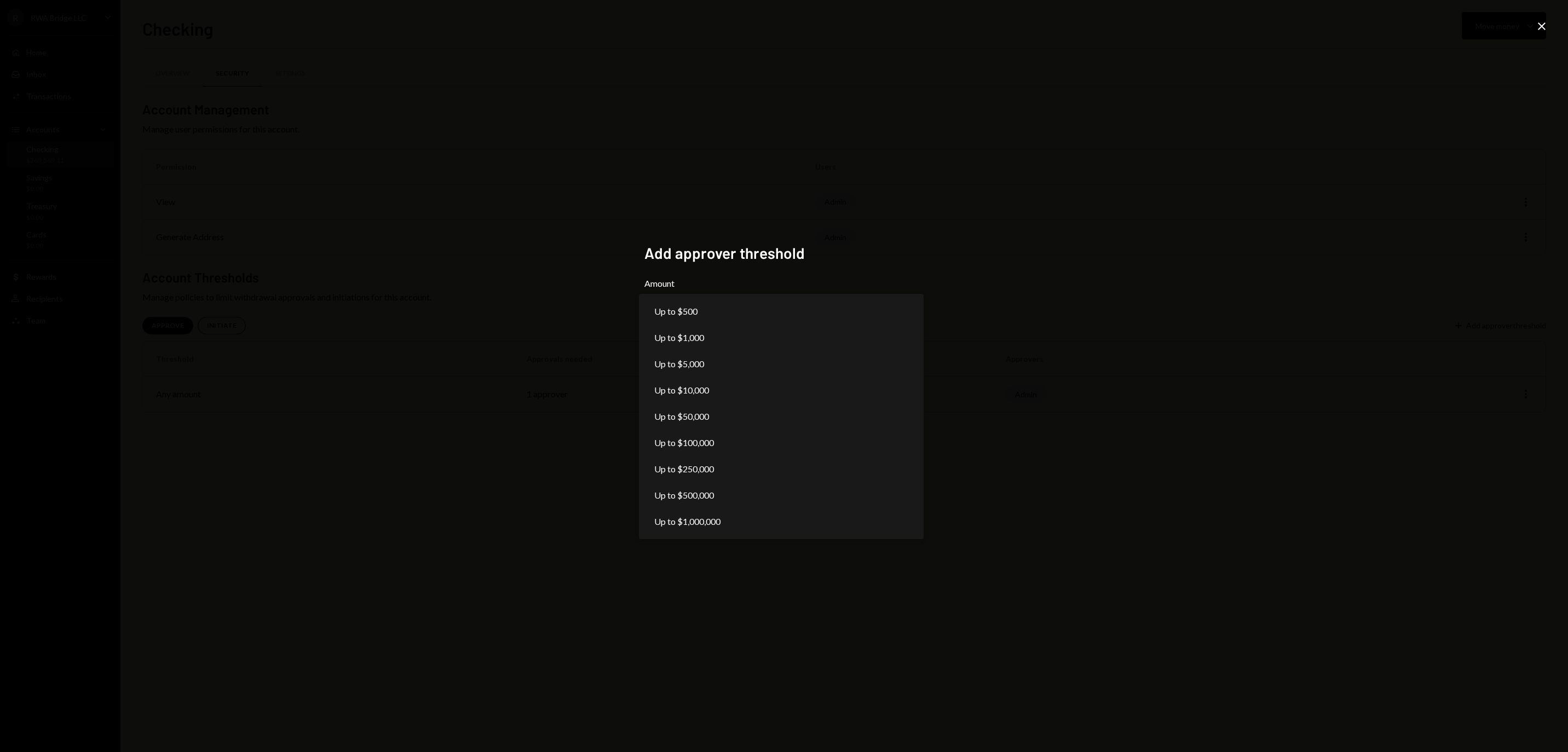
click at [840, 305] on body "**********" at bounding box center [784, 376] width 1568 height 752
click at [1186, 253] on div "**********" at bounding box center [784, 376] width 1568 height 752
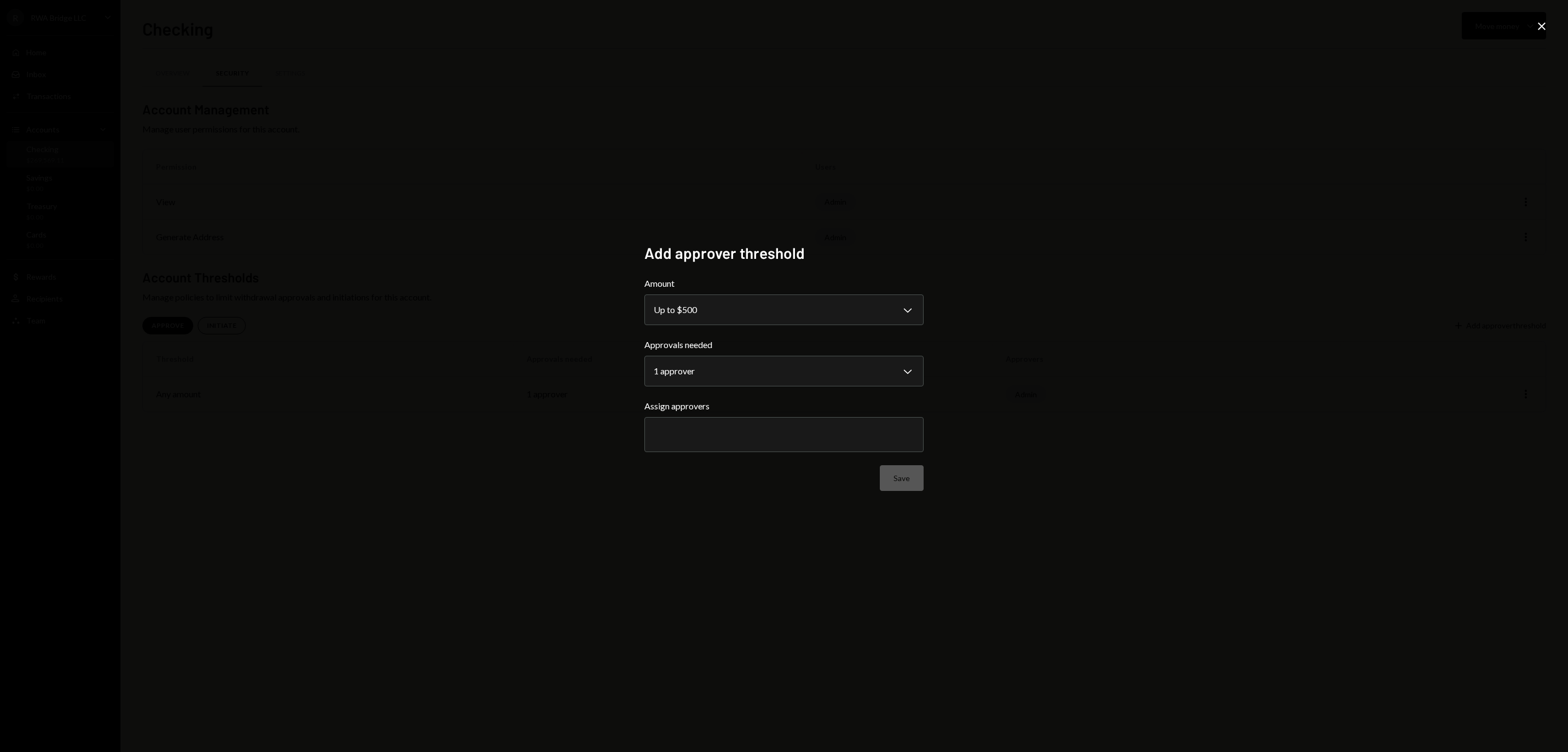
click at [1539, 26] on icon "Close" at bounding box center [1541, 26] width 13 height 13
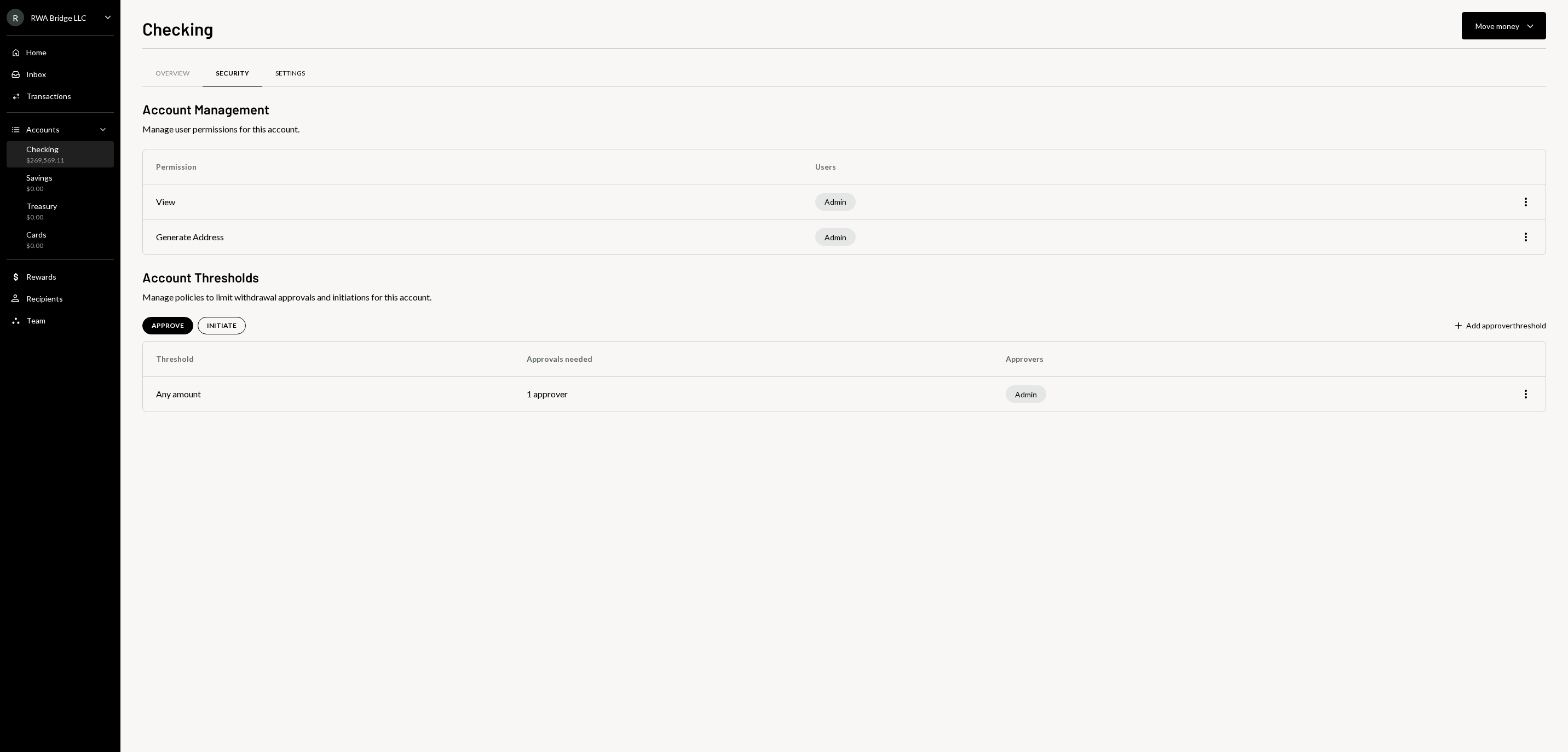
click at [318, 64] on div "Settings" at bounding box center [290, 74] width 56 height 26
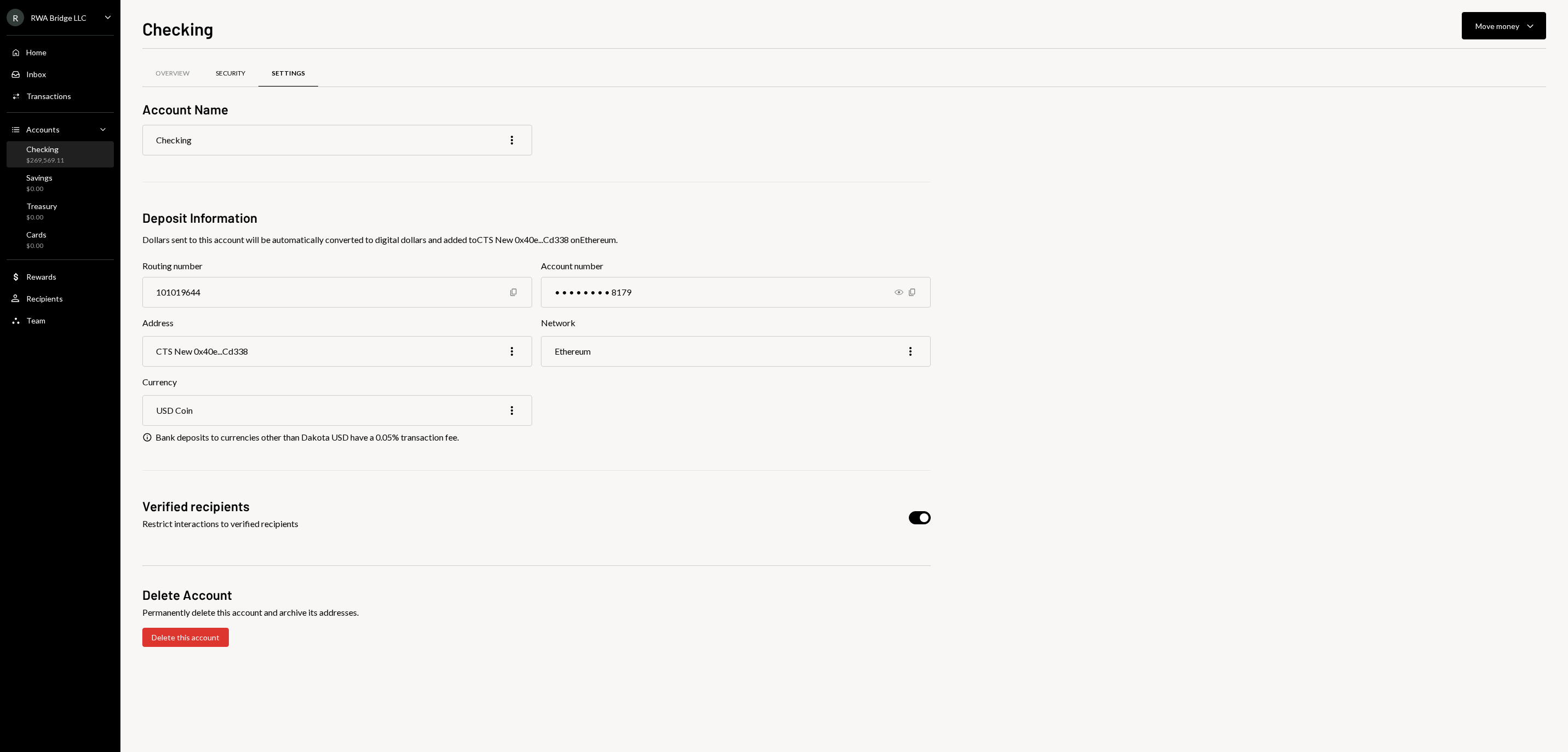
click at [245, 70] on div "Security" at bounding box center [230, 74] width 30 height 9
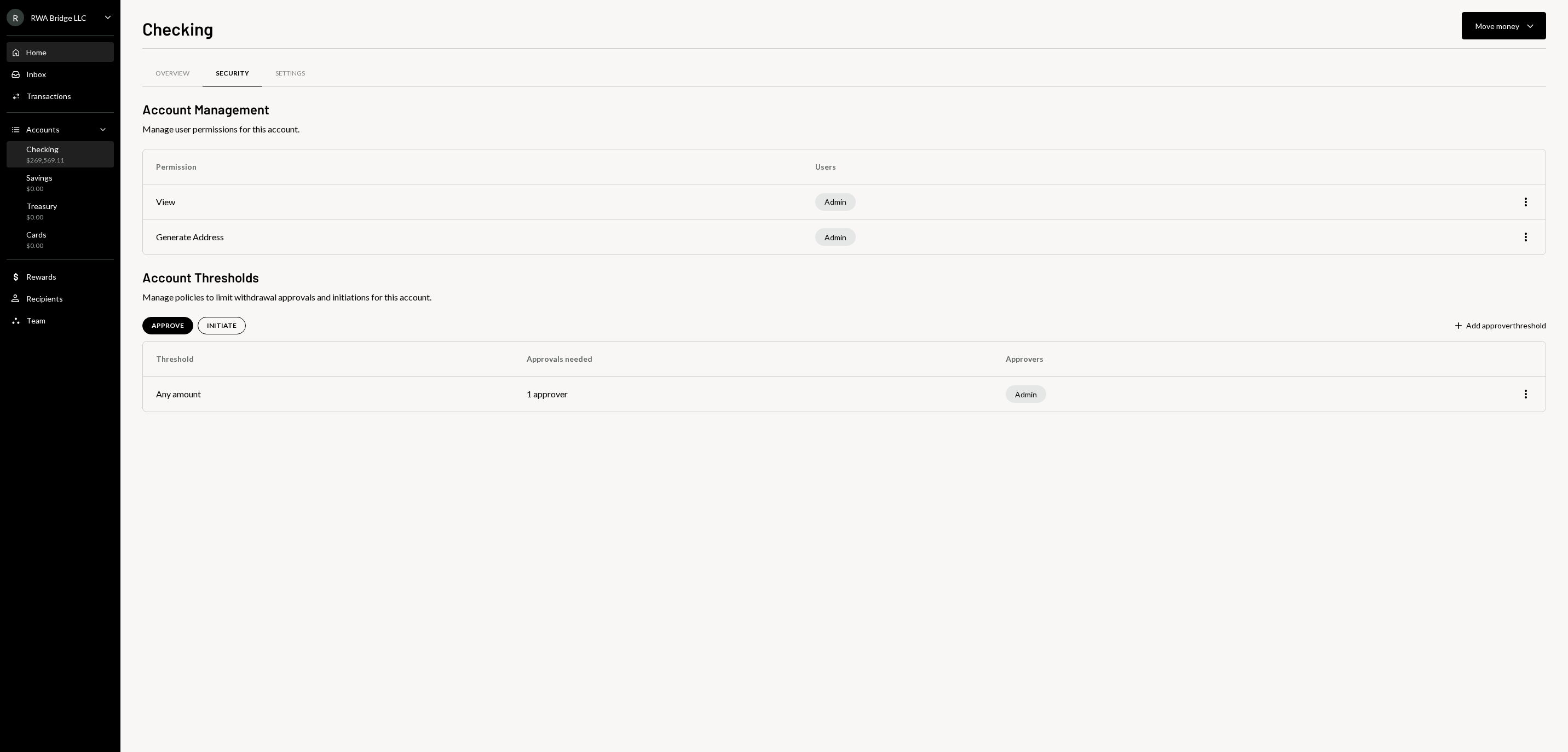
click at [57, 48] on link "Home Home" at bounding box center [60, 52] width 107 height 19
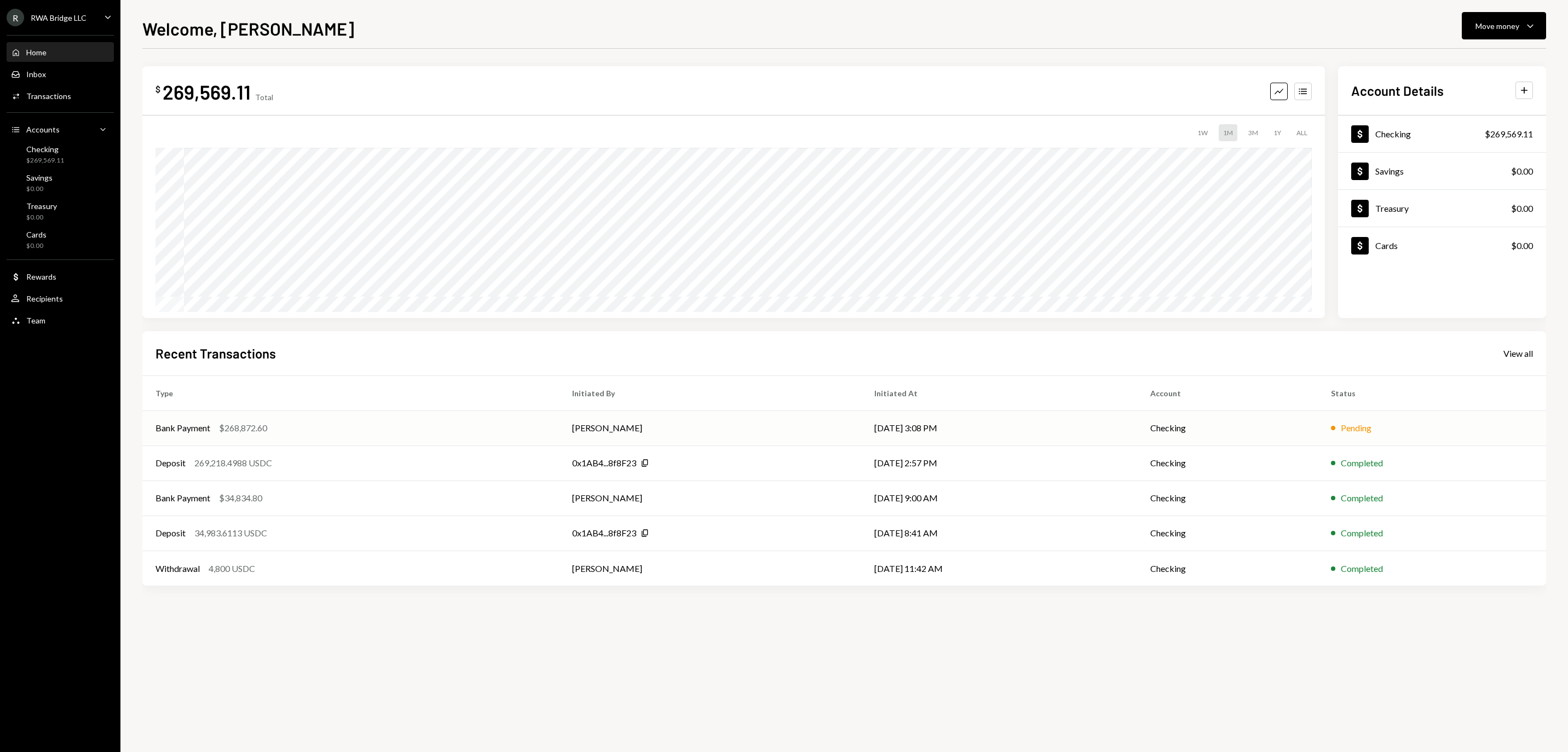
click at [568, 420] on td "[PERSON_NAME]" at bounding box center [710, 428] width 302 height 35
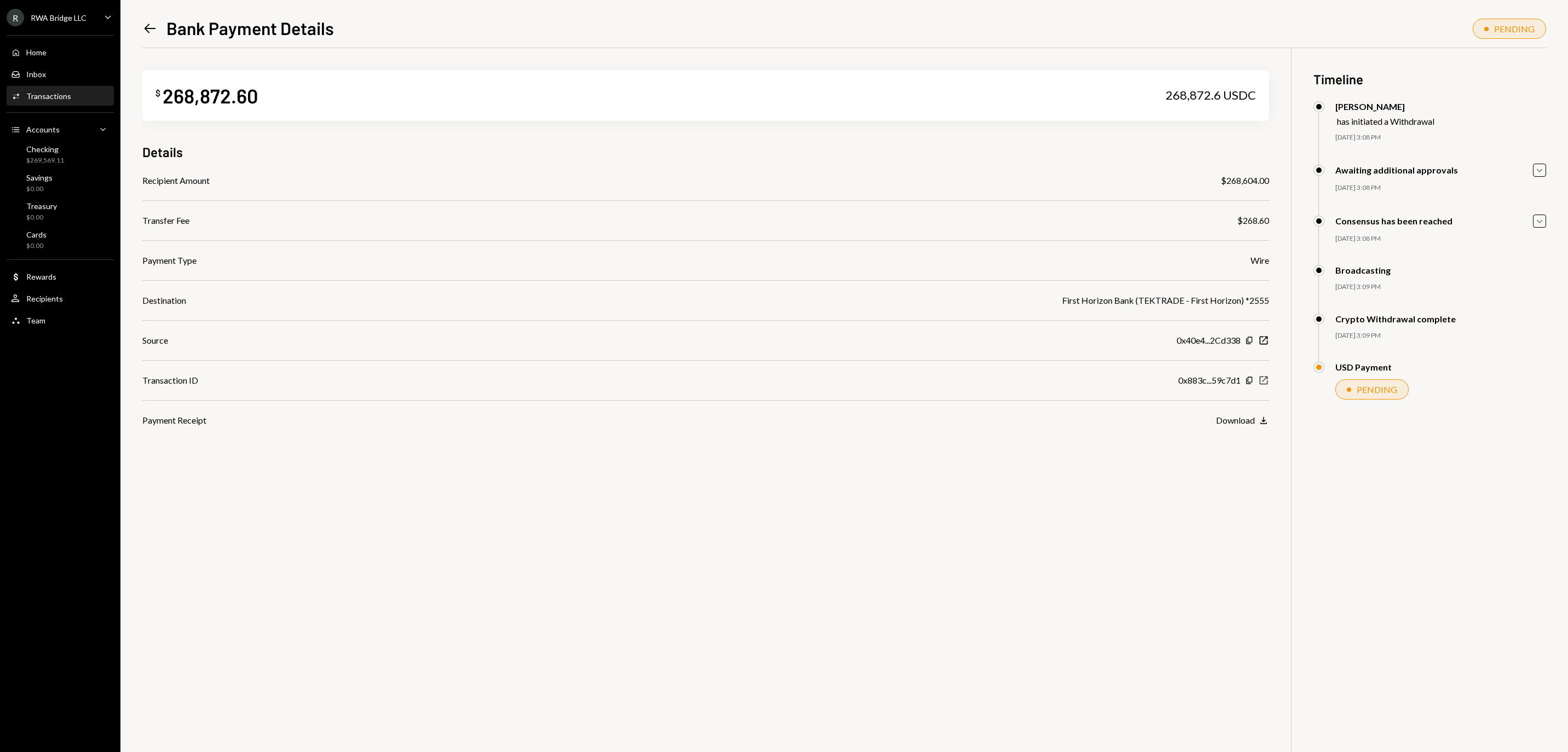
click at [1265, 386] on icon "New Window" at bounding box center [1264, 380] width 11 height 11
click at [57, 49] on div "Home Home" at bounding box center [60, 53] width 99 height 18
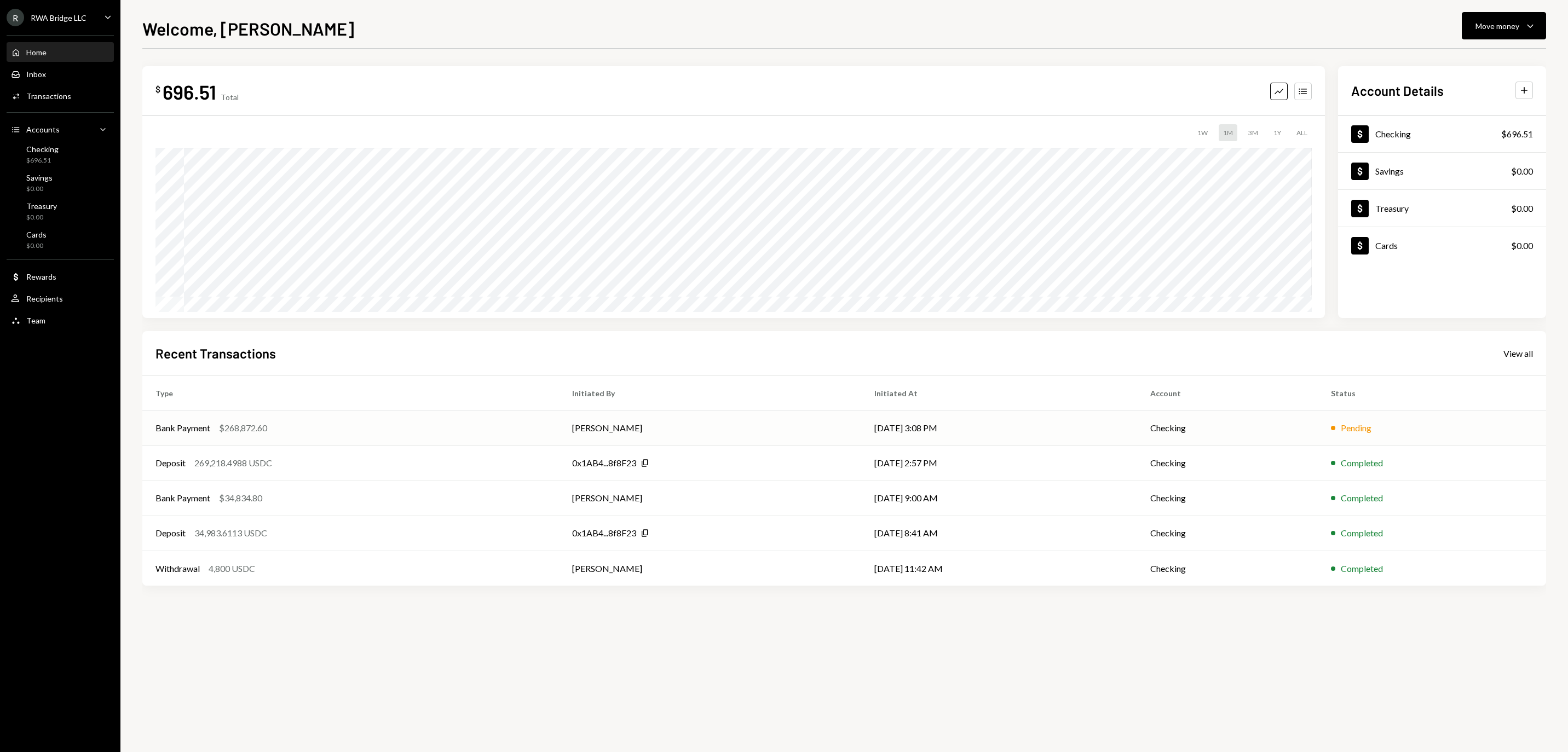
click at [673, 430] on td "[PERSON_NAME]" at bounding box center [710, 428] width 302 height 35
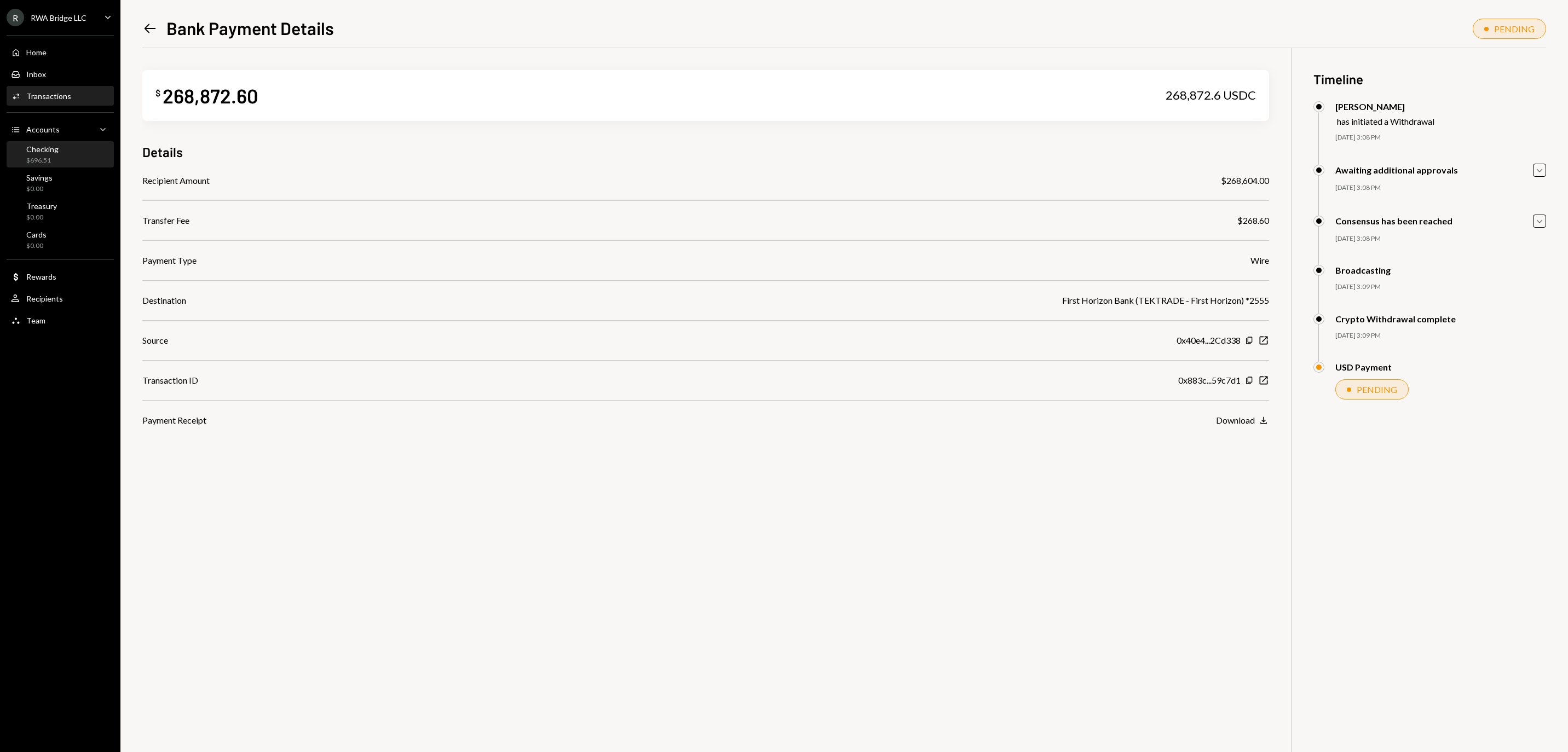
click at [45, 166] on div "$696.51" at bounding box center [42, 161] width 32 height 9
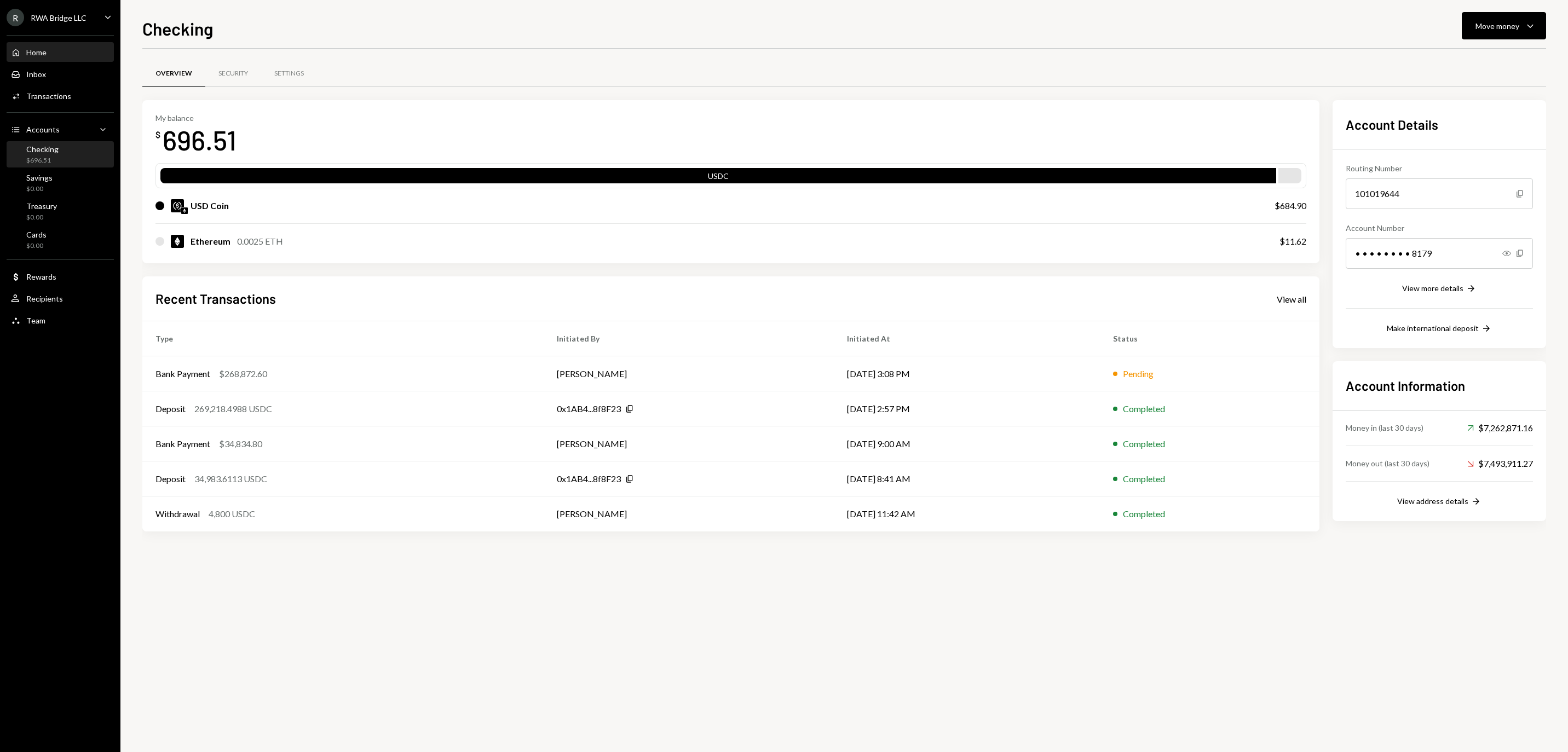
click at [73, 49] on div "Home Home" at bounding box center [60, 53] width 99 height 18
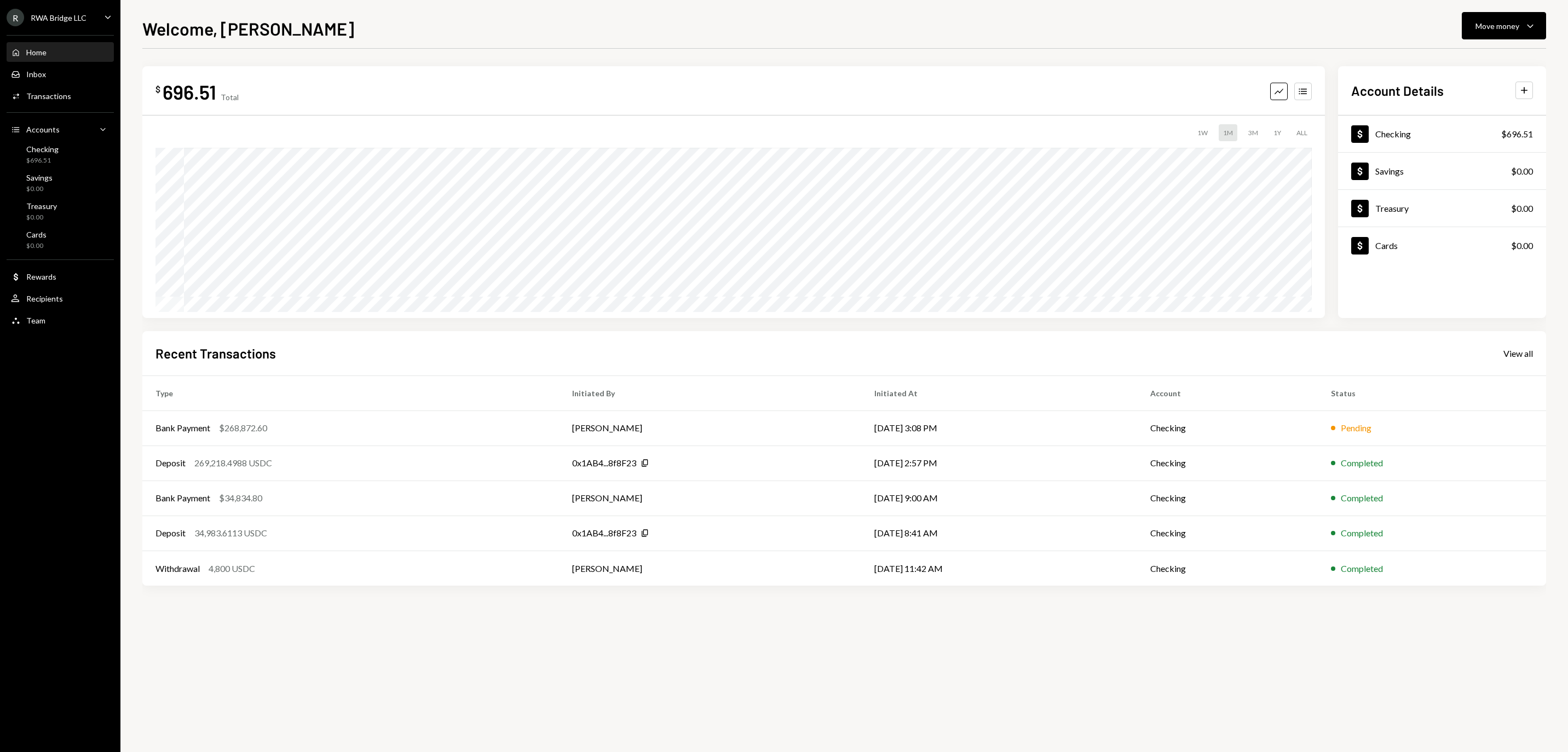
click at [54, 19] on div "RWA Bridge LLC" at bounding box center [58, 18] width 56 height 9
click at [102, 179] on div "Sign out" at bounding box center [77, 177] width 117 height 9
